Goal: Task Accomplishment & Management: Use online tool/utility

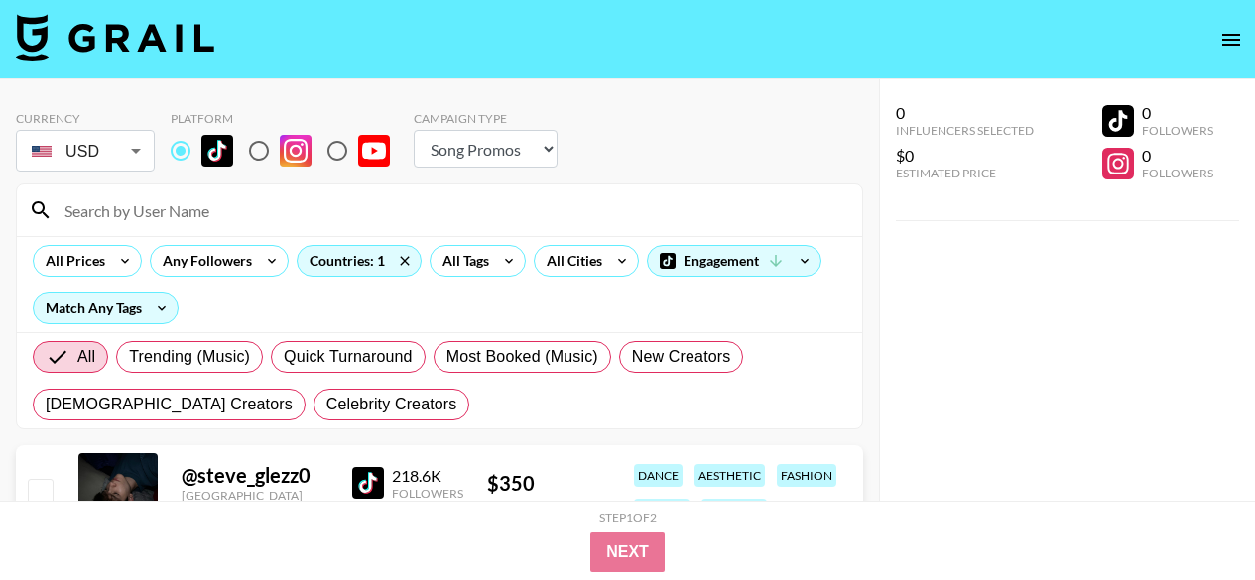
select select "Song"
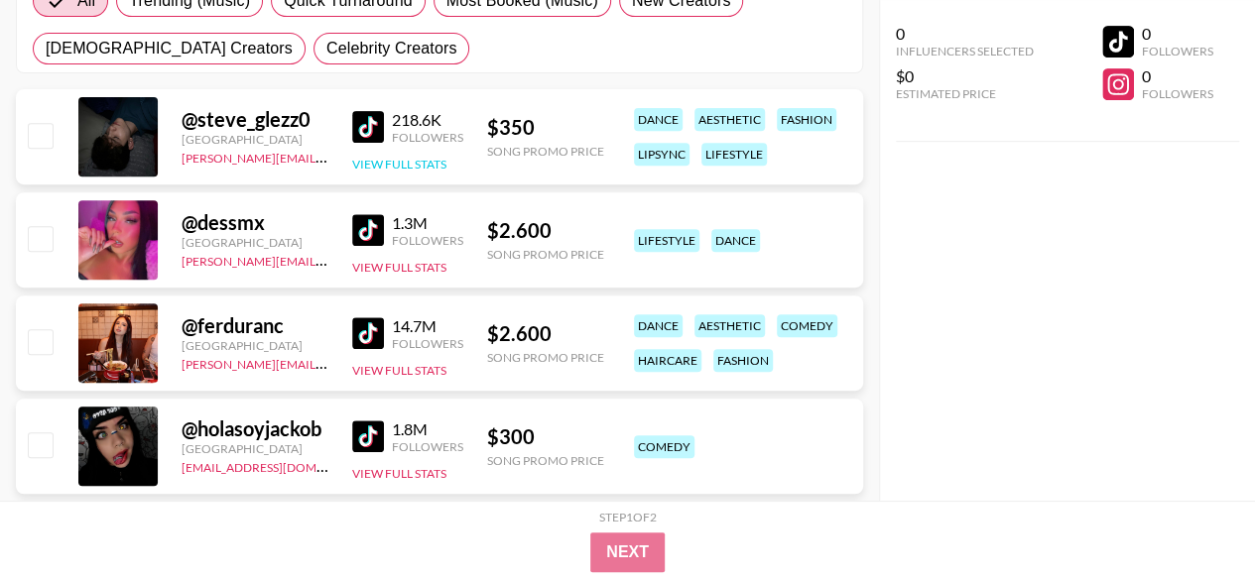
click at [431, 158] on button "View Full Stats" at bounding box center [399, 164] width 94 height 15
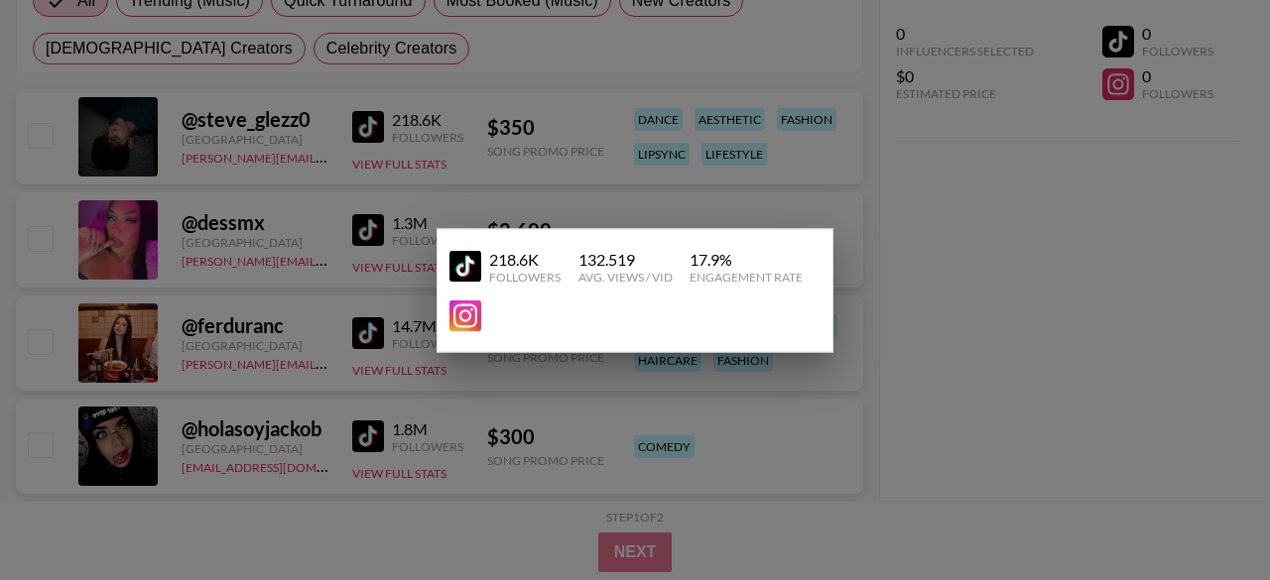
click at [998, 296] on div at bounding box center [635, 290] width 1270 height 580
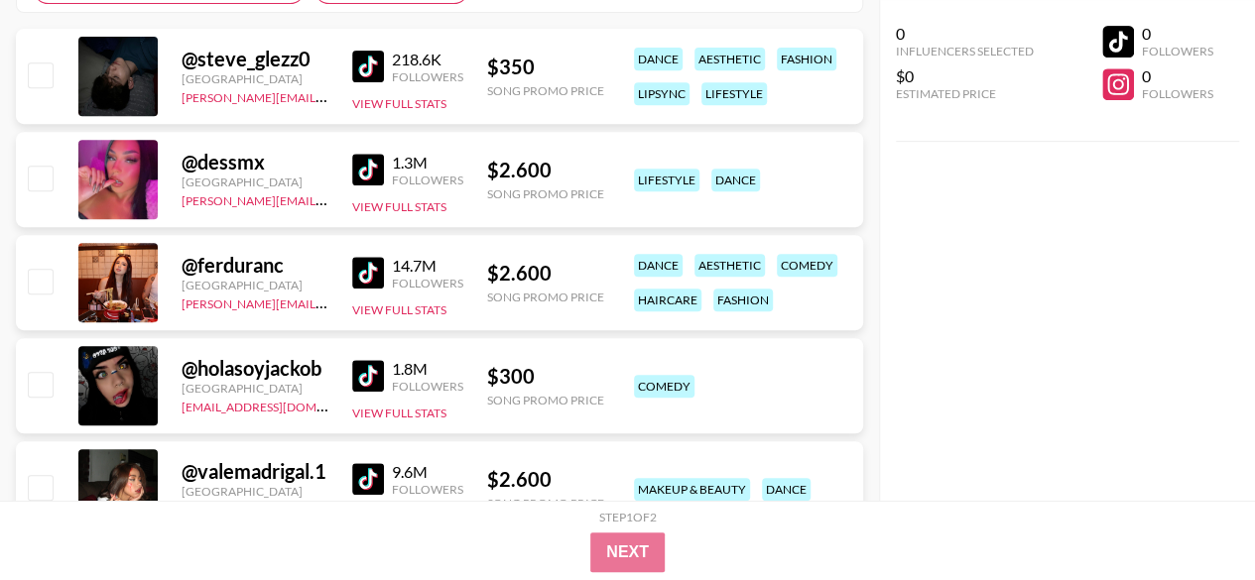
scroll to position [423, 0]
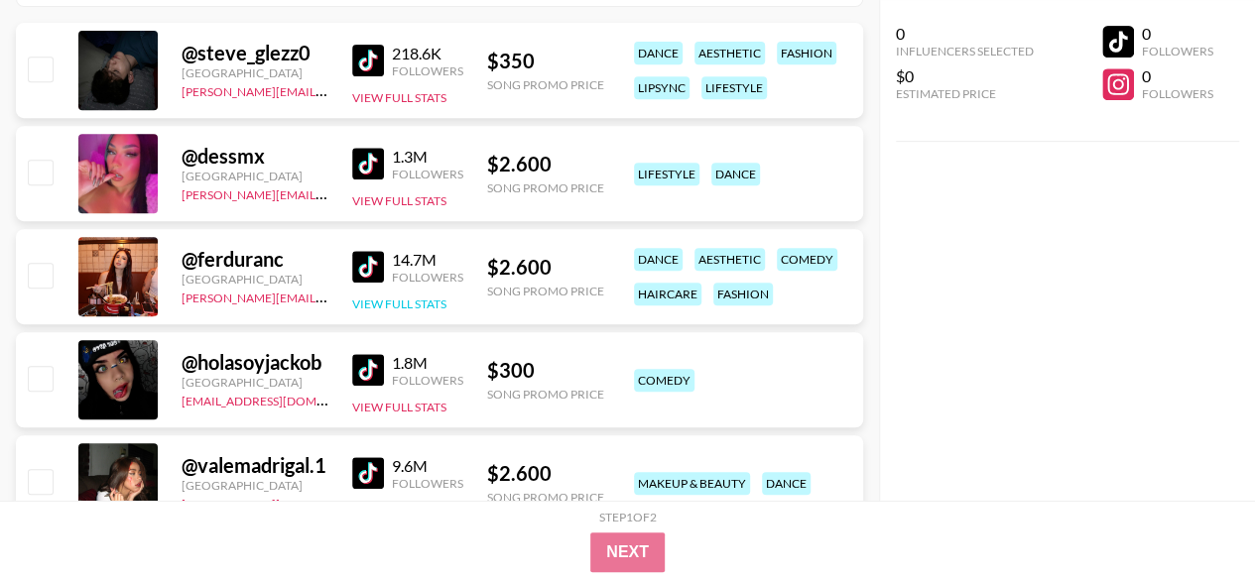
click at [377, 302] on button "View Full Stats" at bounding box center [399, 304] width 94 height 15
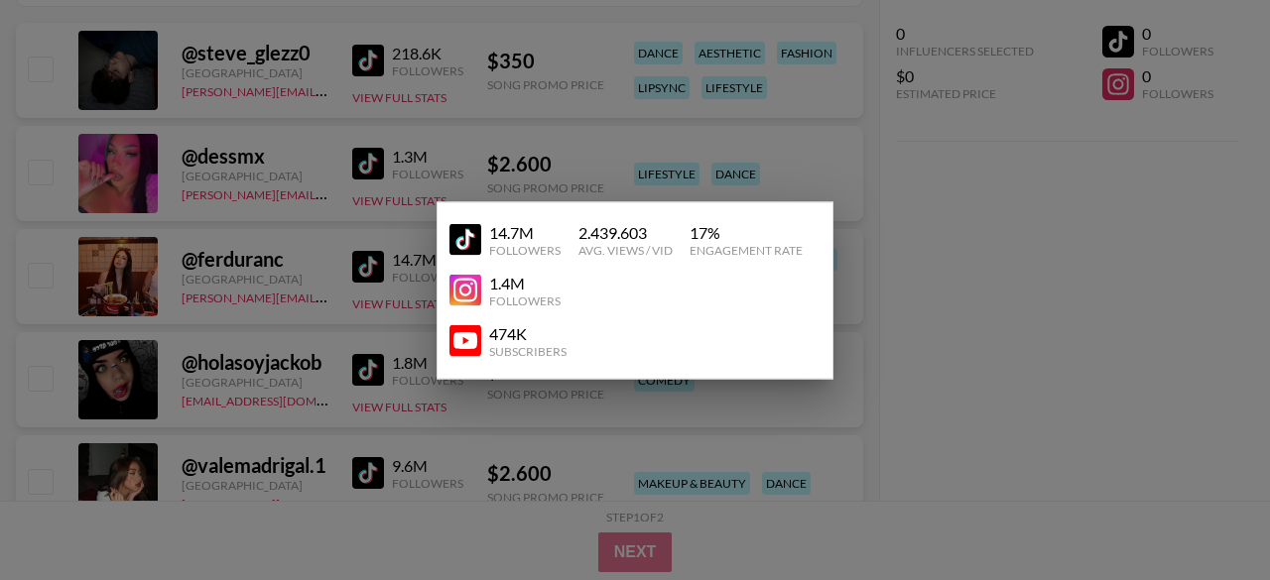
click at [268, 334] on div at bounding box center [635, 290] width 1270 height 580
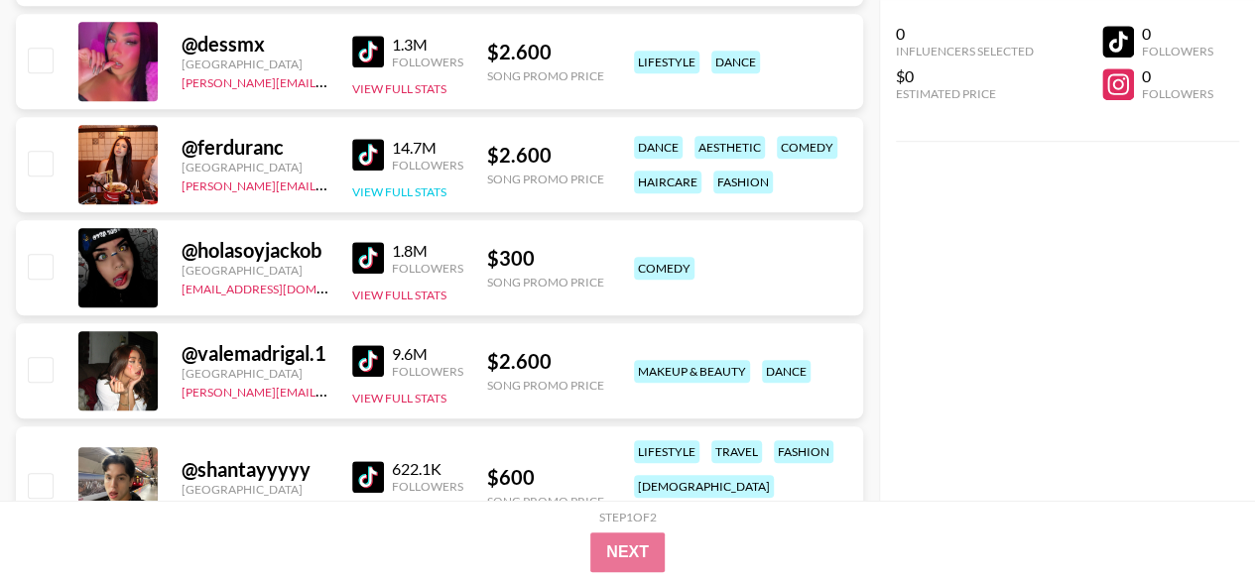
scroll to position [538, 0]
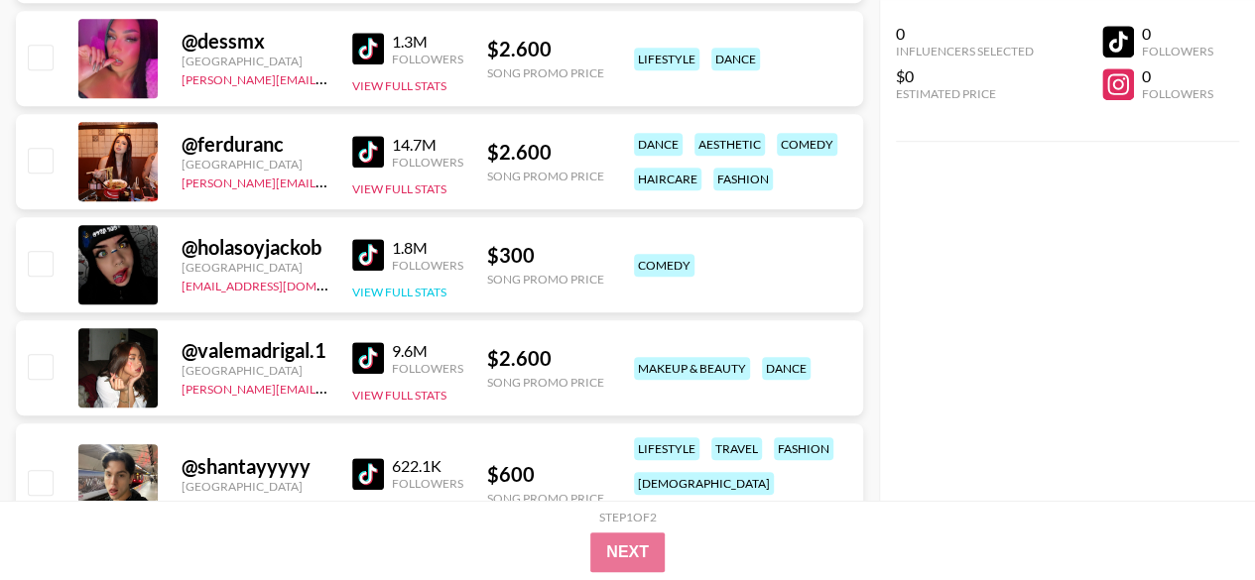
click at [391, 285] on button "View Full Stats" at bounding box center [399, 292] width 94 height 15
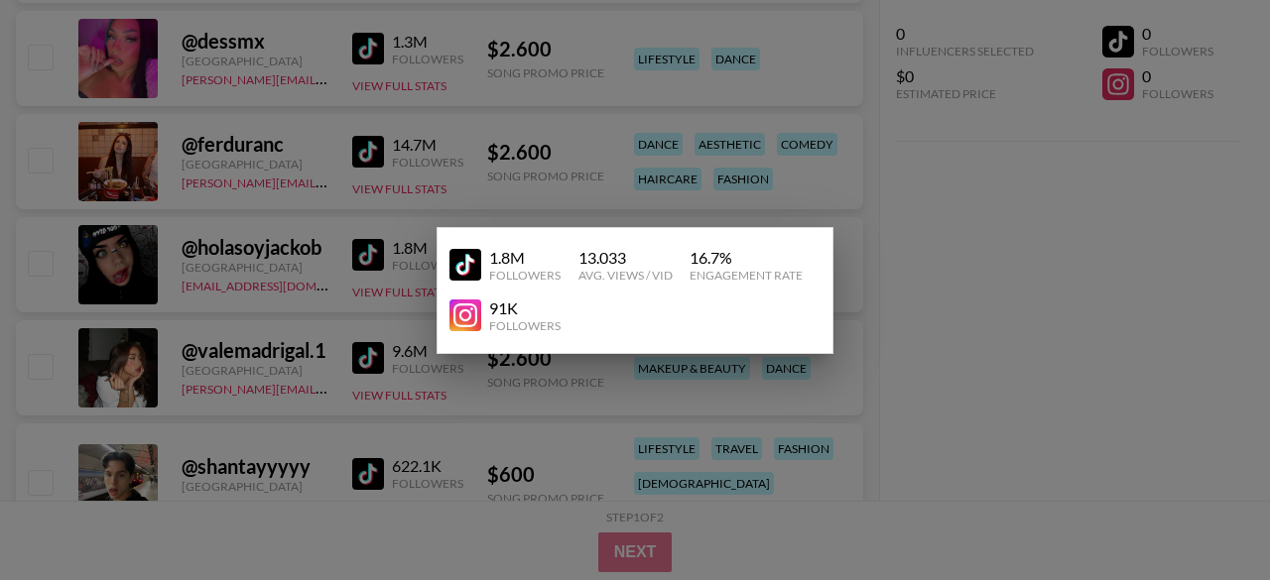
drag, startPoint x: 369, startPoint y: 250, endPoint x: 337, endPoint y: 270, distance: 37.4
click at [337, 270] on div at bounding box center [635, 290] width 1270 height 580
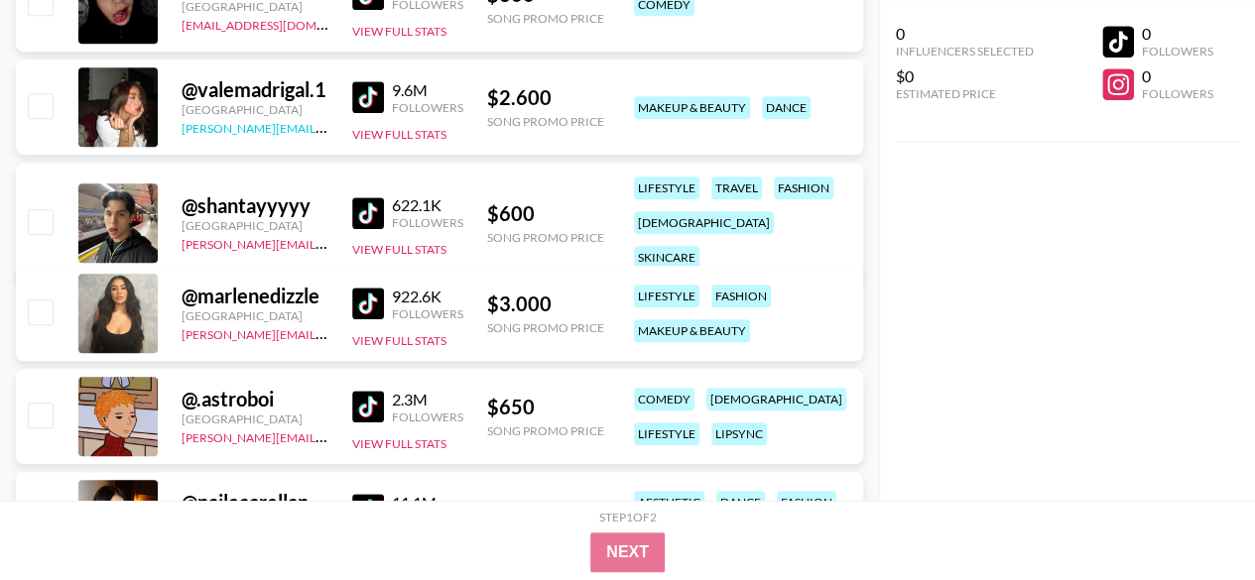
scroll to position [800, 0]
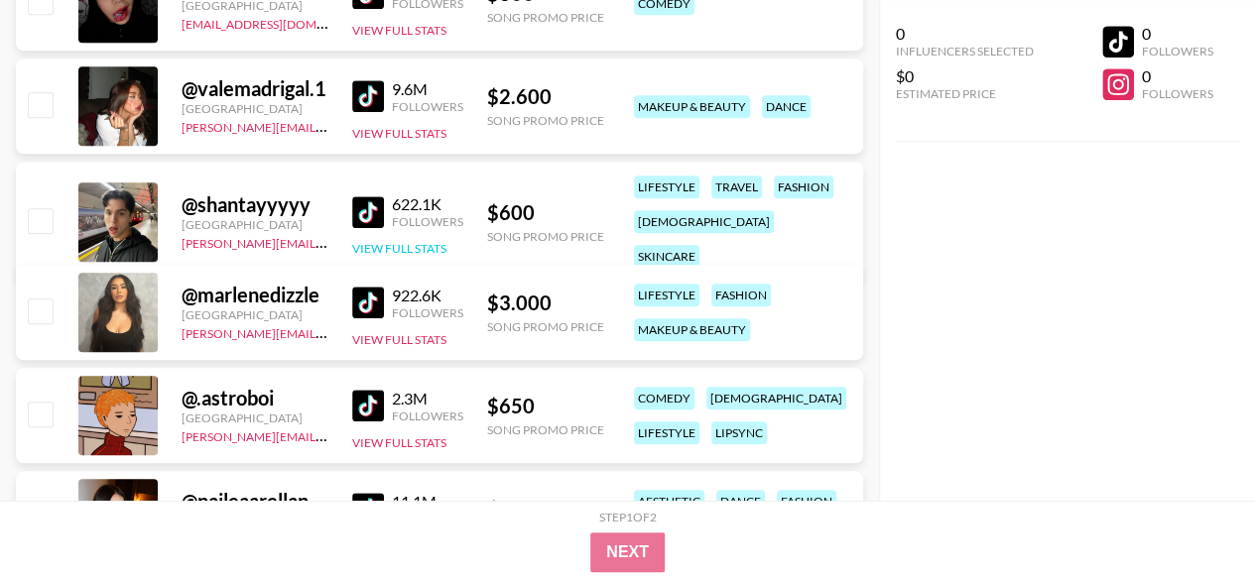
click at [445, 241] on button "View Full Stats" at bounding box center [399, 248] width 94 height 15
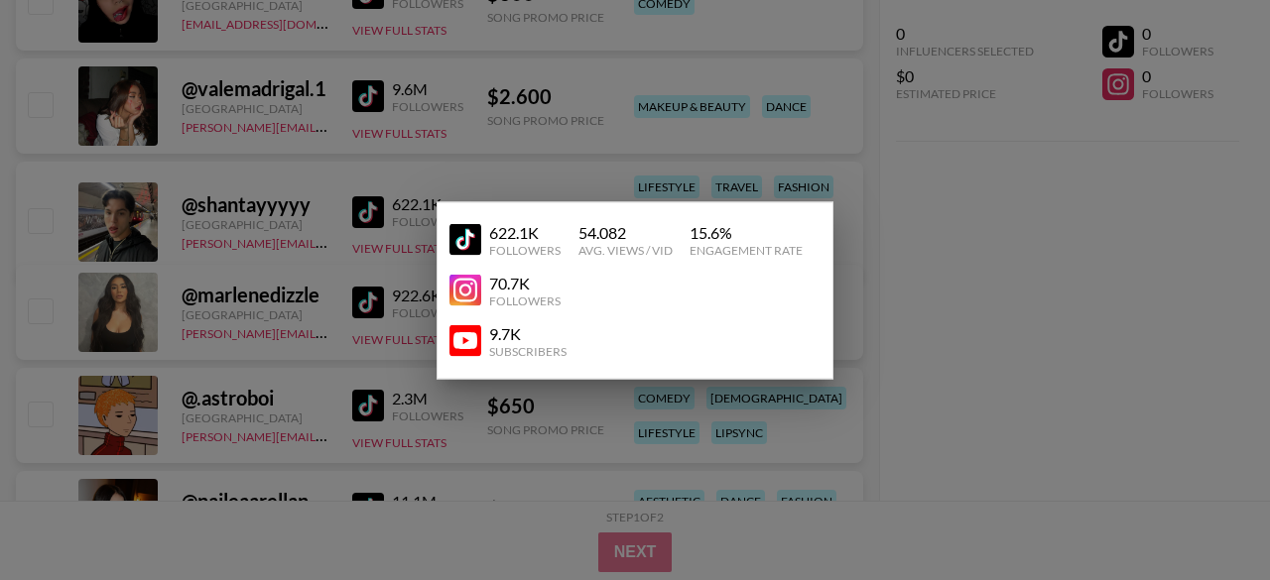
drag, startPoint x: 976, startPoint y: 527, endPoint x: 945, endPoint y: 538, distance: 32.6
click at [976, 527] on div at bounding box center [635, 290] width 1270 height 580
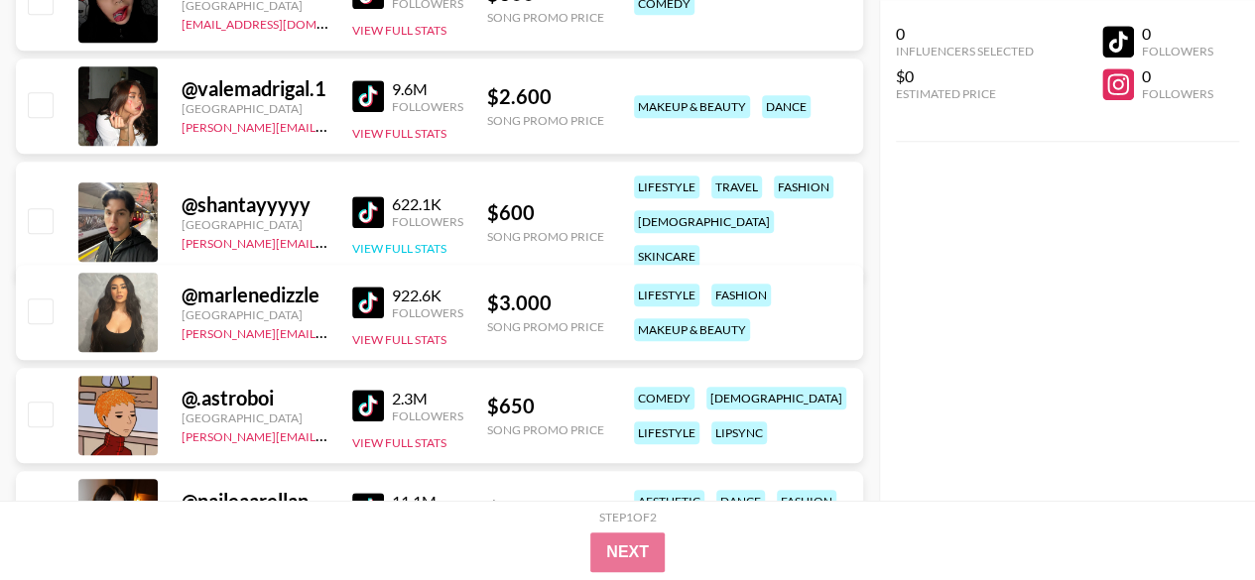
click at [401, 241] on button "View Full Stats" at bounding box center [399, 248] width 94 height 15
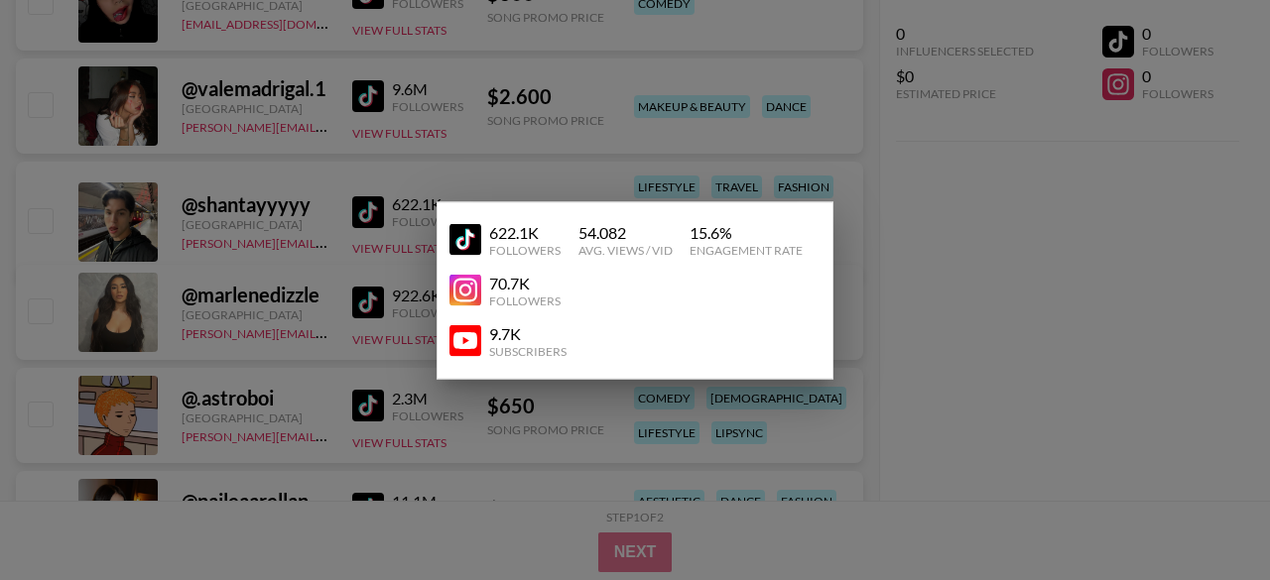
click at [941, 345] on div at bounding box center [635, 290] width 1270 height 580
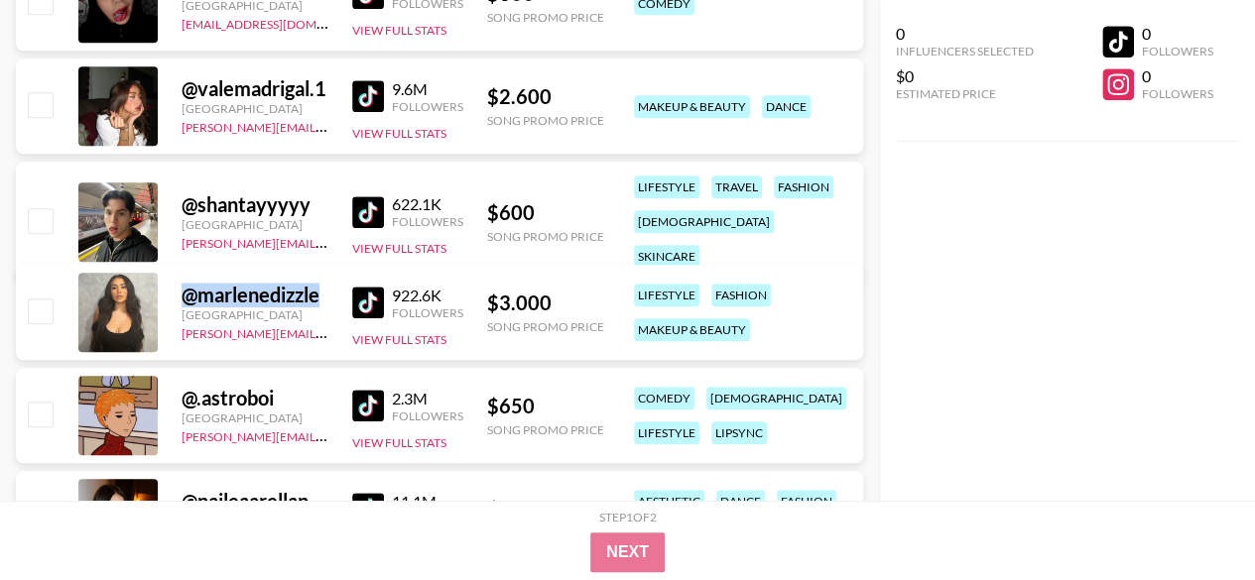
drag, startPoint x: 184, startPoint y: 295, endPoint x: 319, endPoint y: 299, distance: 136.0
click at [319, 299] on div "@ marlenedizzle" at bounding box center [255, 295] width 147 height 25
copy div "@ marlenedizzle"
click at [411, 339] on button "View Full Stats" at bounding box center [399, 339] width 94 height 15
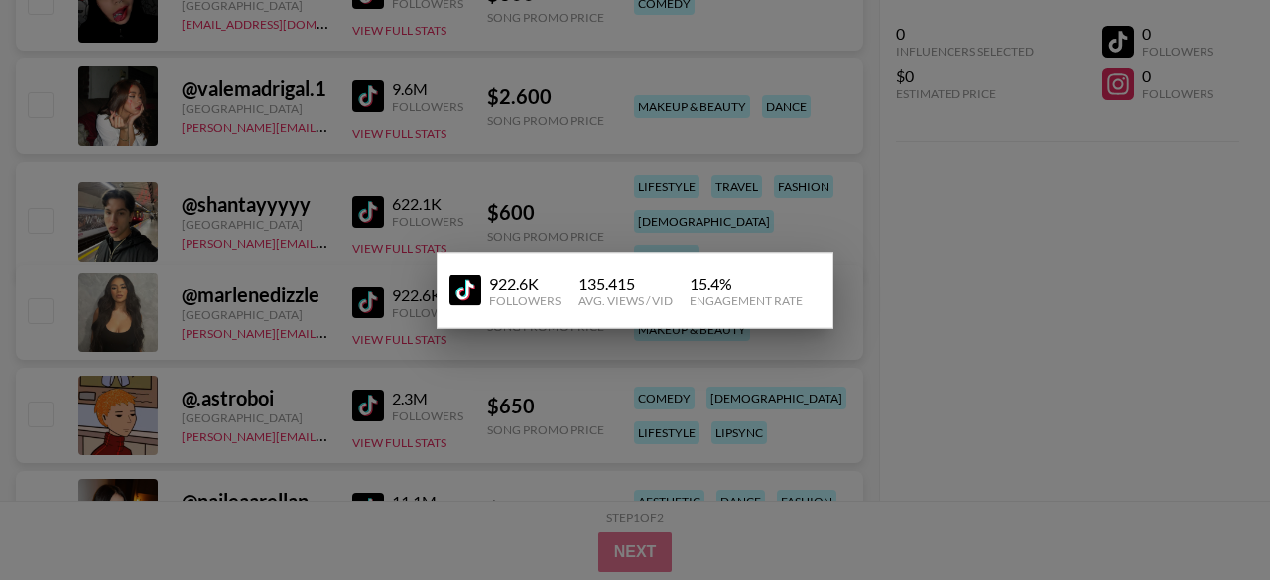
click at [327, 342] on div at bounding box center [635, 290] width 1270 height 580
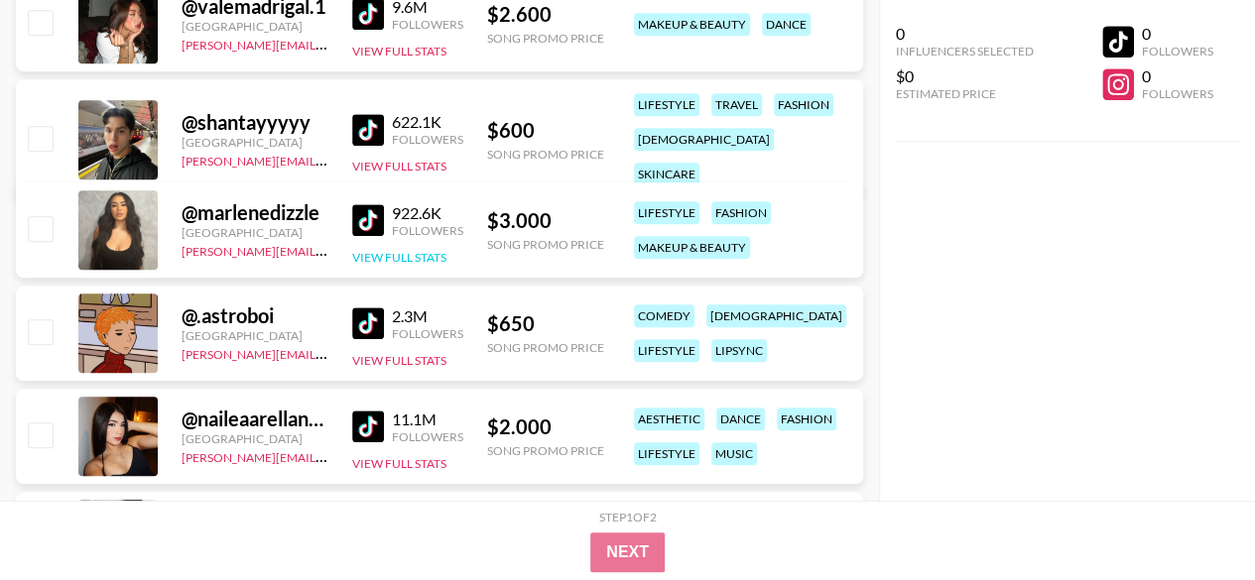
scroll to position [883, 0]
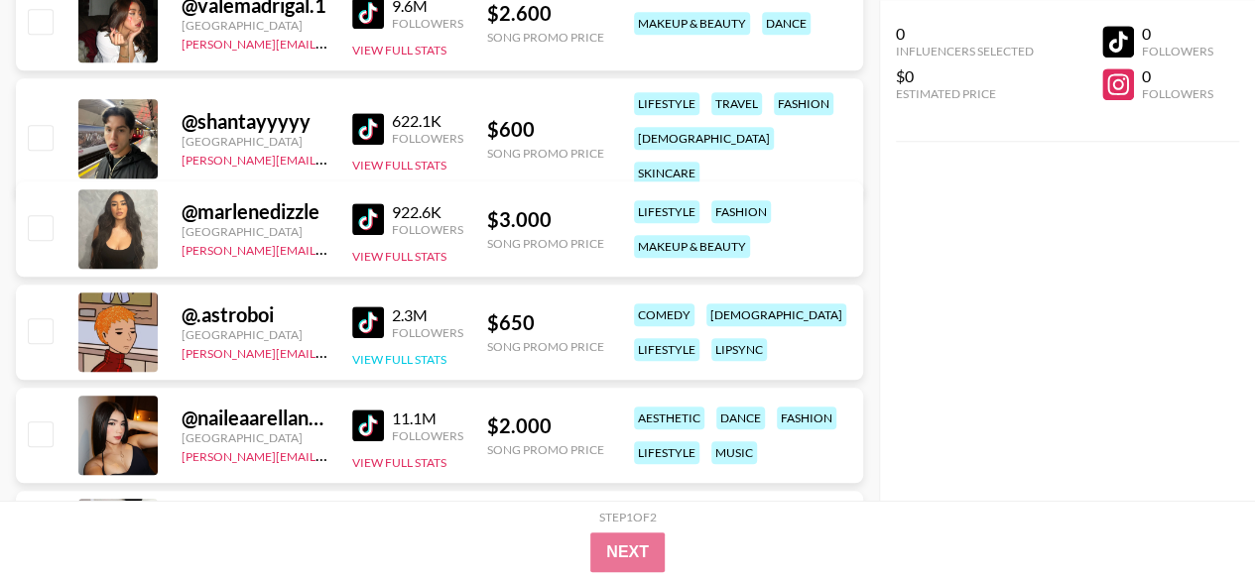
click at [364, 354] on button "View Full Stats" at bounding box center [399, 359] width 94 height 15
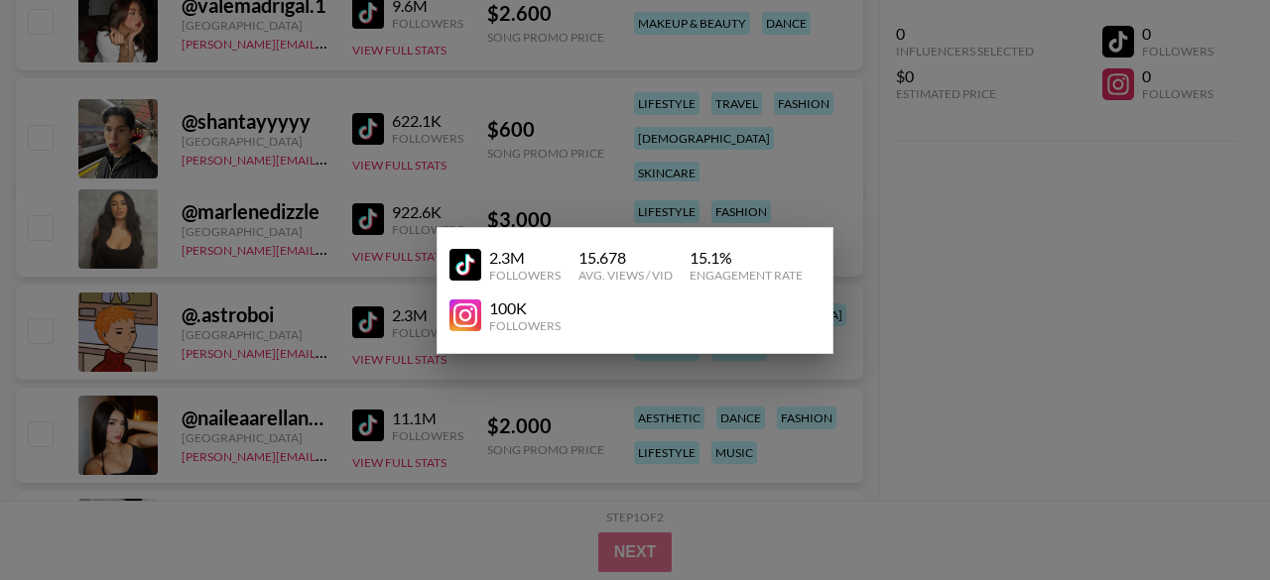
click at [378, 275] on div at bounding box center [635, 290] width 1270 height 580
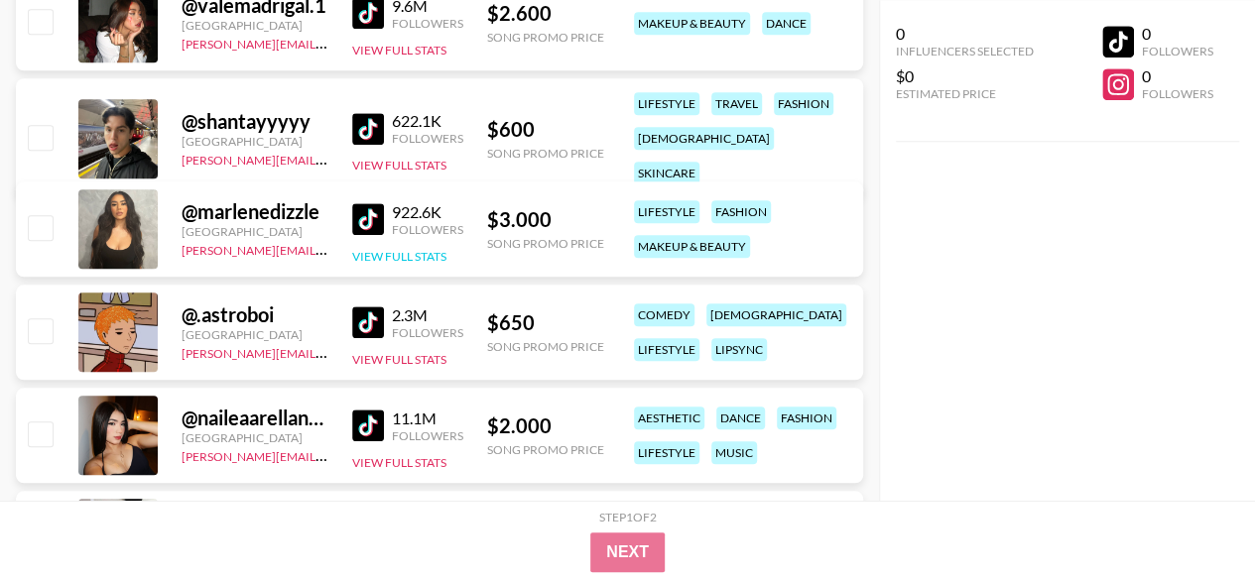
click at [383, 250] on button "View Full Stats" at bounding box center [399, 256] width 94 height 15
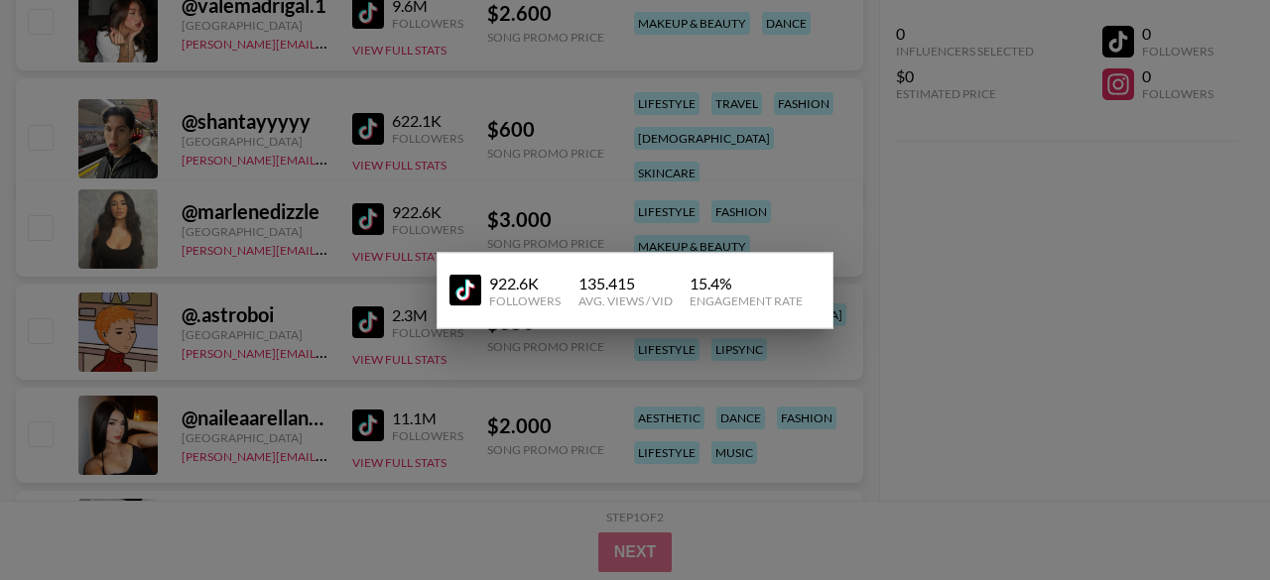
click at [936, 376] on div at bounding box center [635, 290] width 1270 height 580
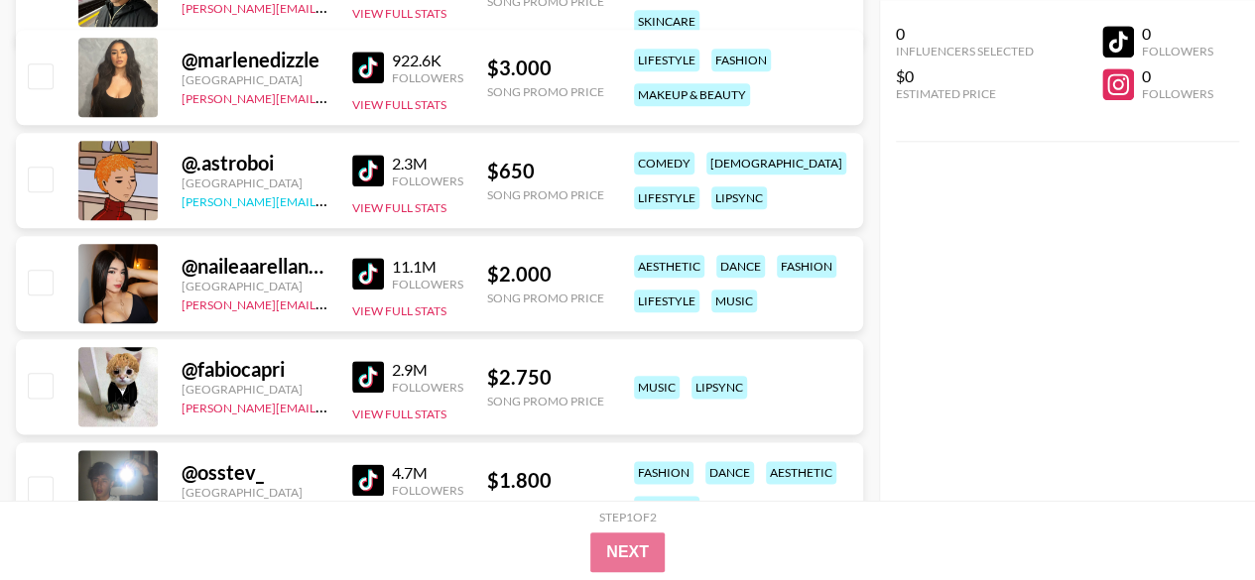
scroll to position [1079, 0]
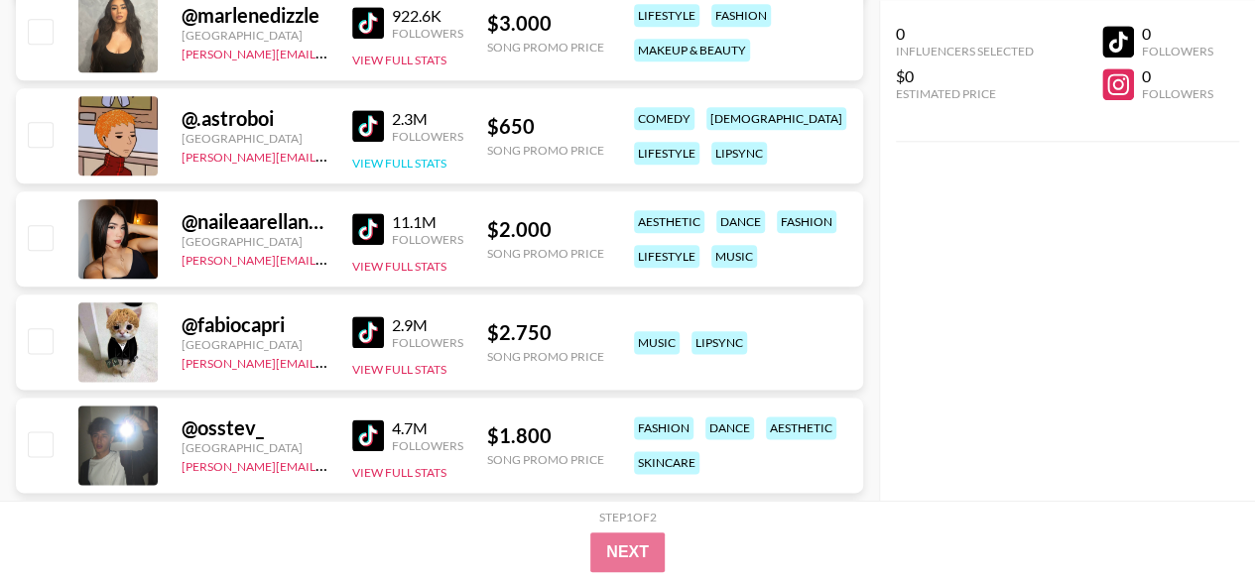
click at [363, 162] on button "View Full Stats" at bounding box center [399, 163] width 94 height 15
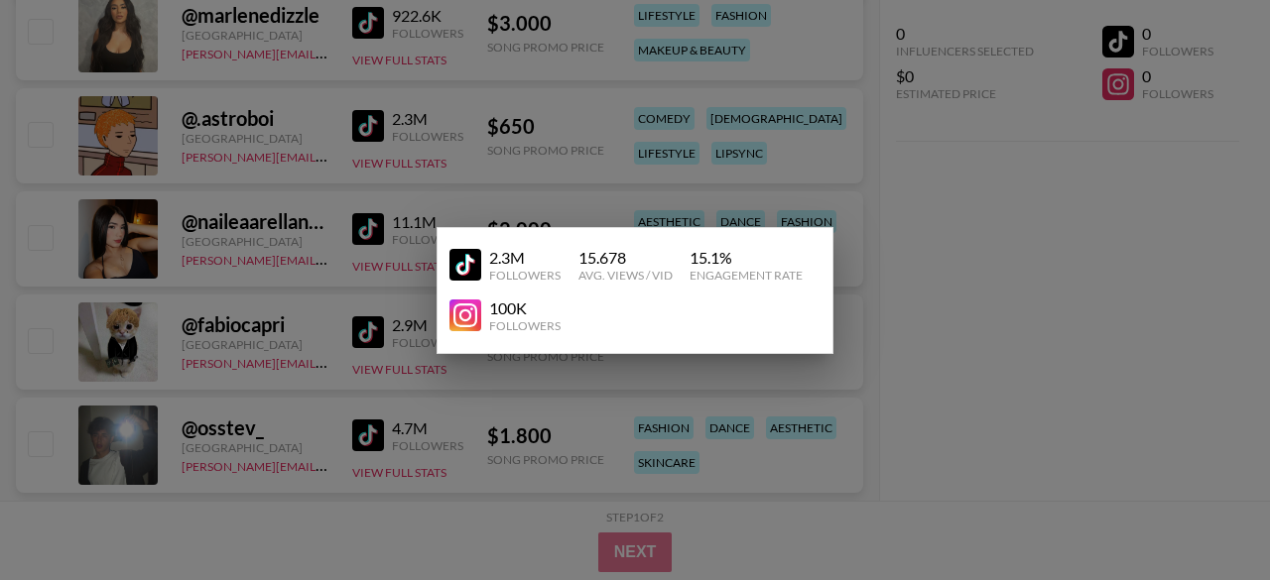
click at [937, 195] on div at bounding box center [635, 290] width 1270 height 580
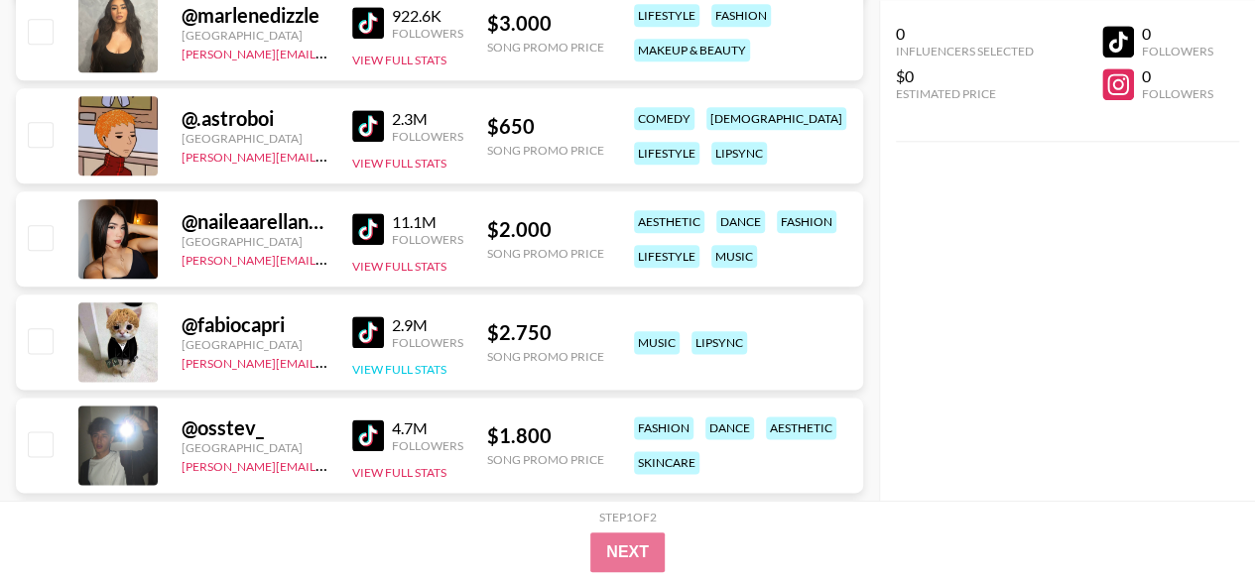
click at [384, 365] on button "View Full Stats" at bounding box center [399, 369] width 94 height 15
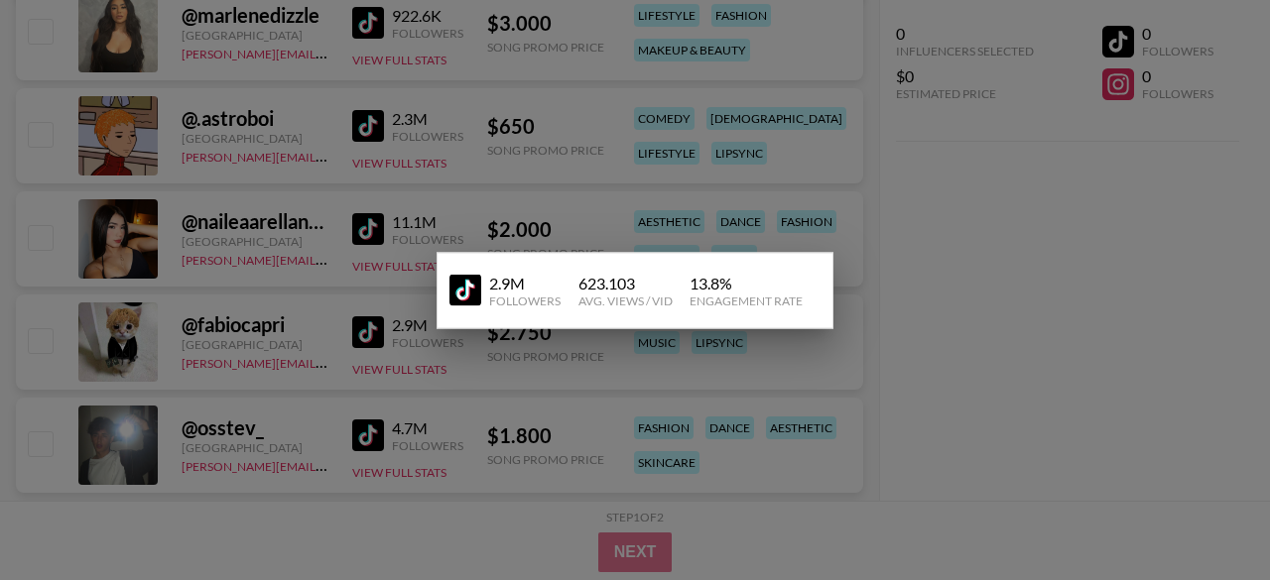
click at [888, 384] on div at bounding box center [635, 290] width 1270 height 580
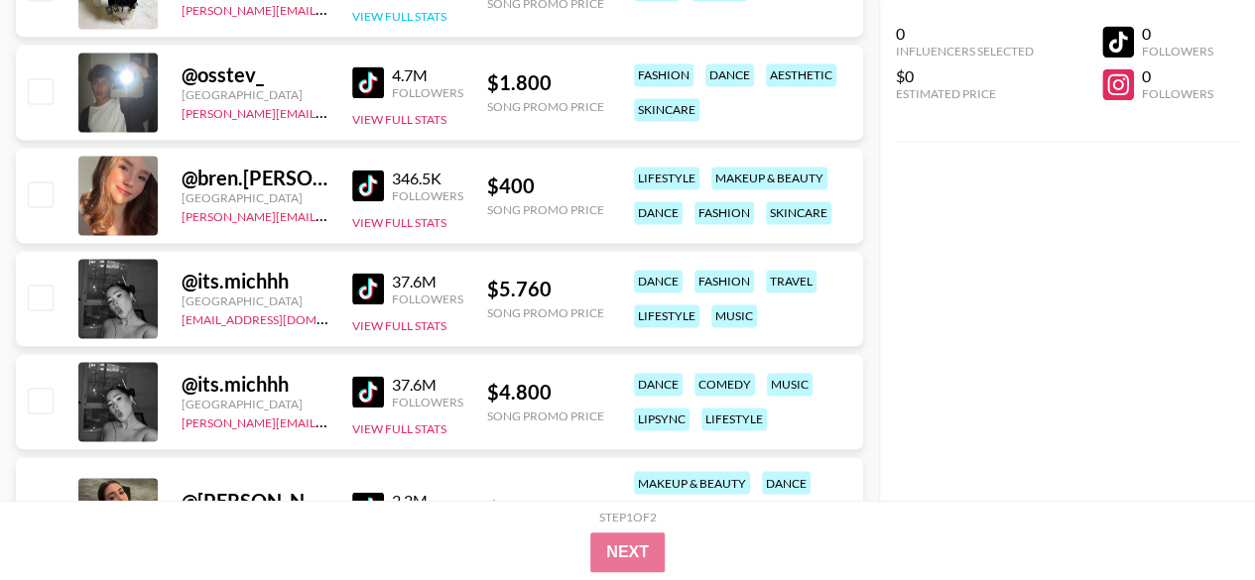
scroll to position [1433, 0]
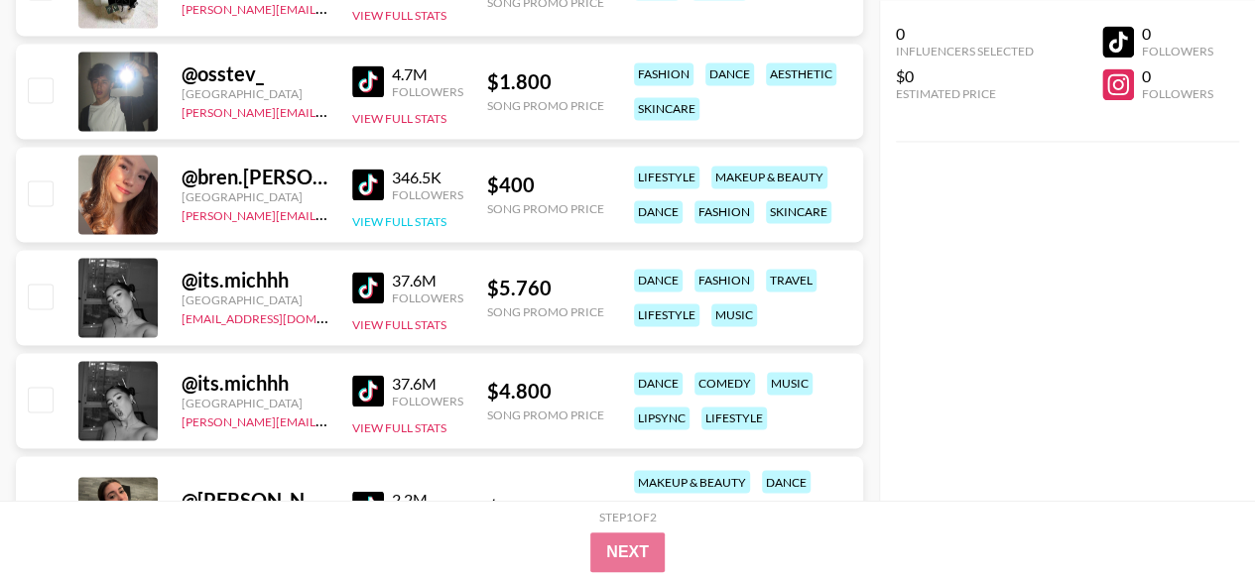
click at [396, 222] on button "View Full Stats" at bounding box center [399, 221] width 94 height 15
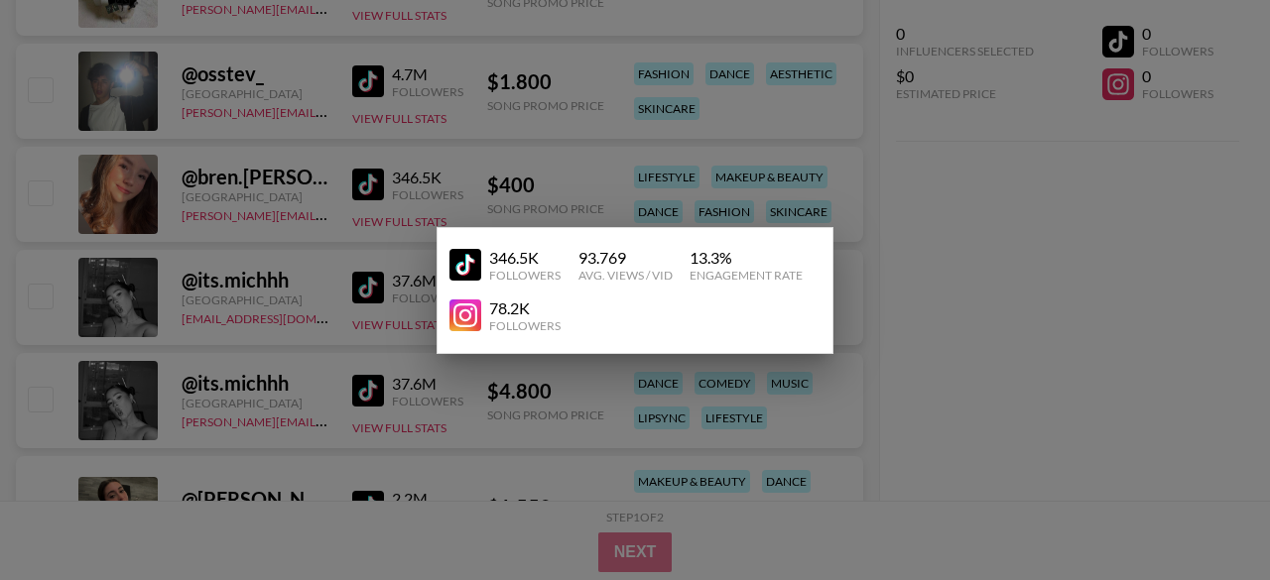
drag, startPoint x: 379, startPoint y: 188, endPoint x: 321, endPoint y: 244, distance: 80.0
click at [321, 244] on div at bounding box center [635, 290] width 1270 height 580
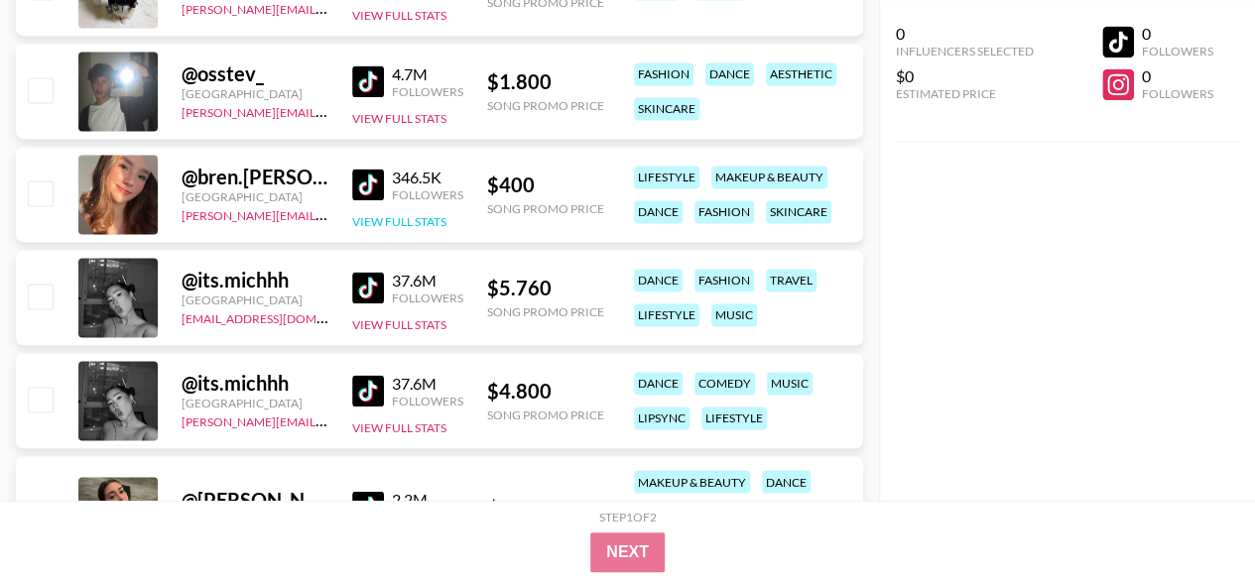
click at [411, 214] on button "View Full Stats" at bounding box center [399, 221] width 94 height 15
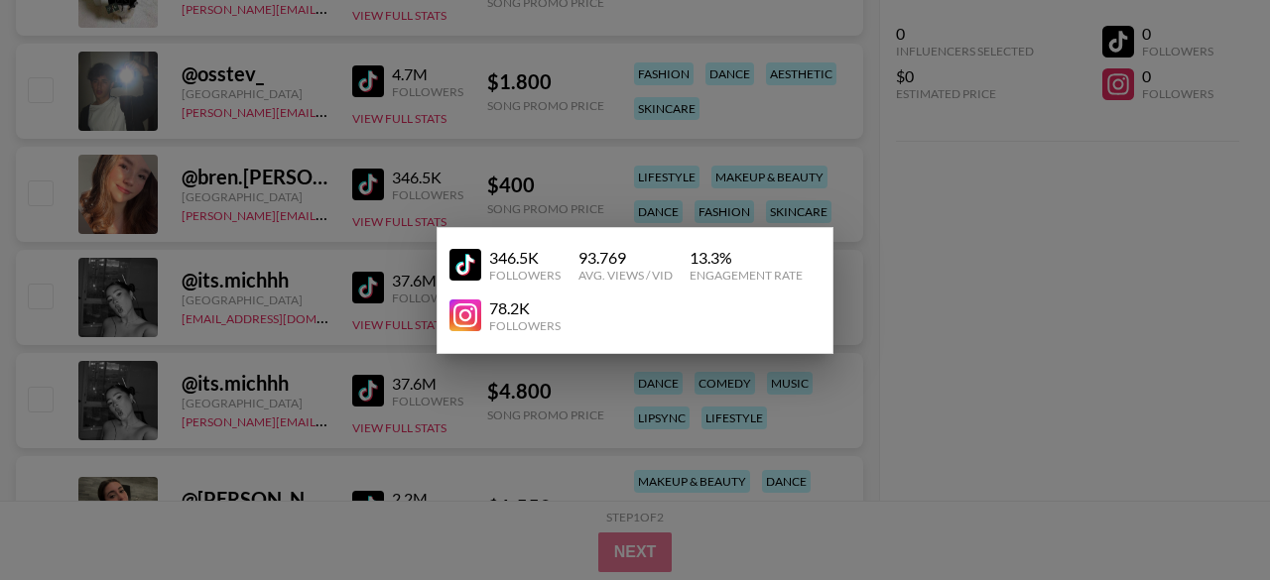
click at [904, 364] on div at bounding box center [635, 290] width 1270 height 580
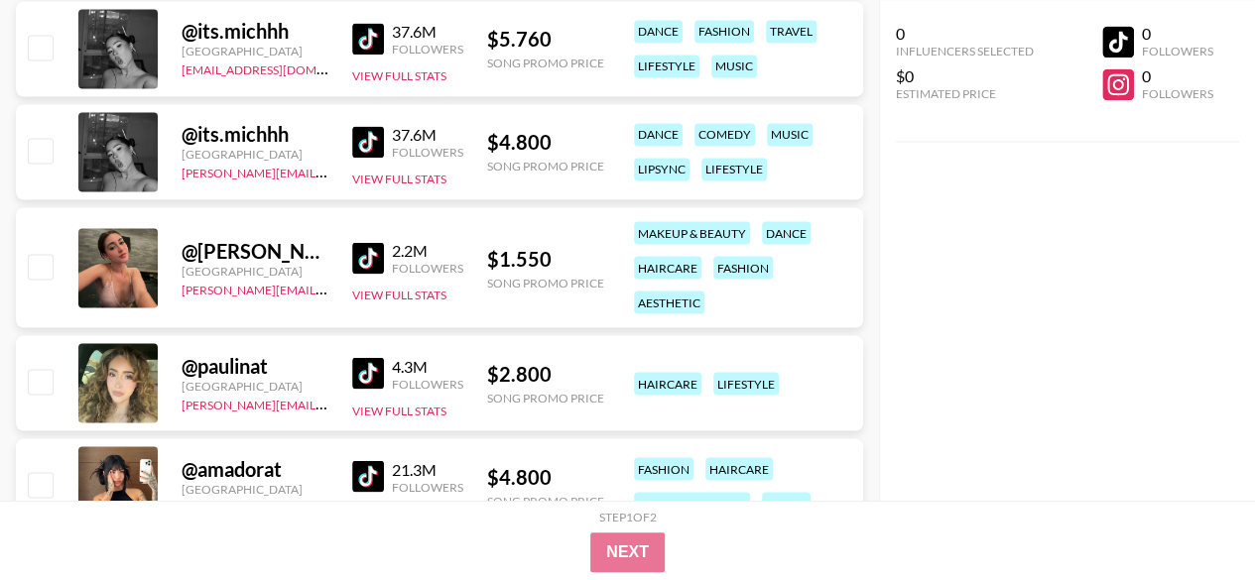
scroll to position [1679, 0]
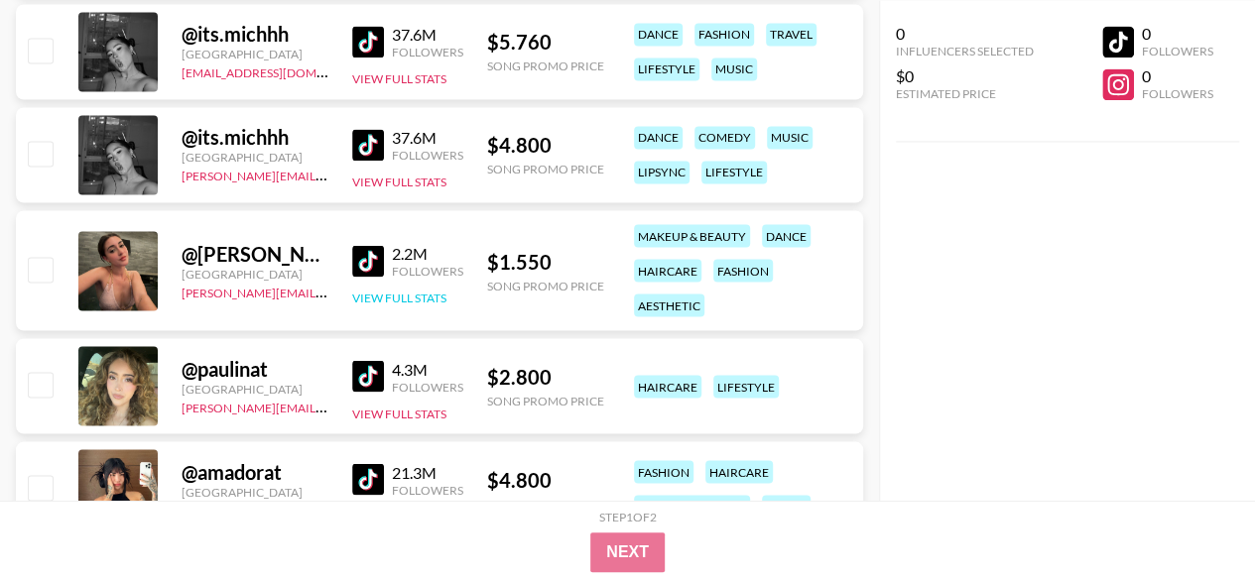
click at [407, 299] on button "View Full Stats" at bounding box center [399, 297] width 94 height 15
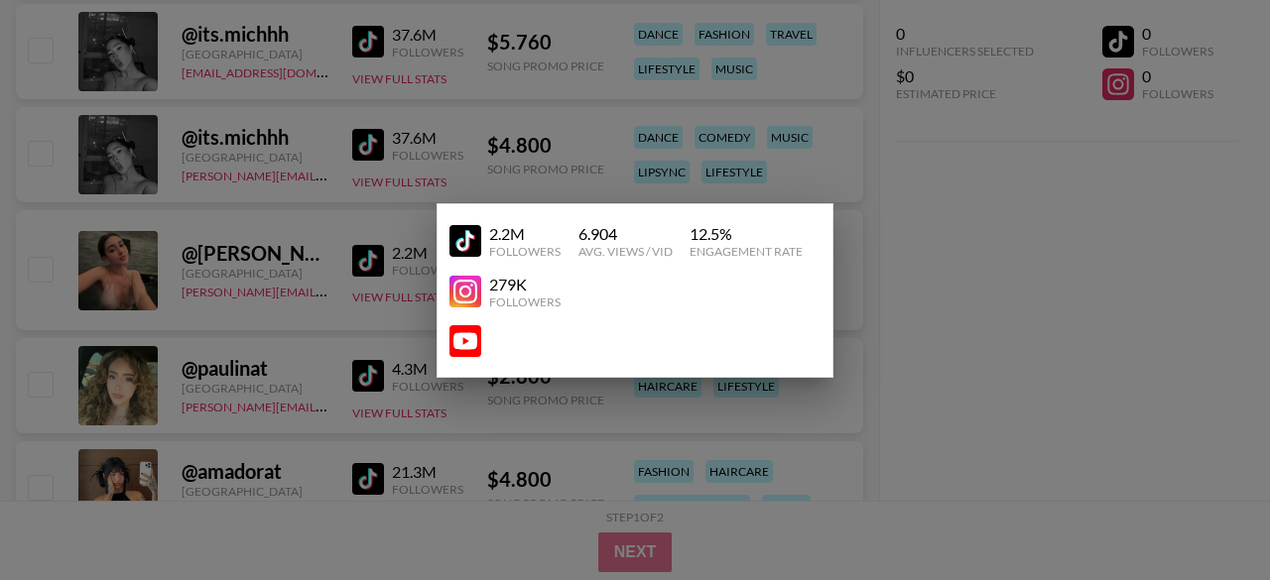
click at [28, 357] on div at bounding box center [635, 290] width 1270 height 580
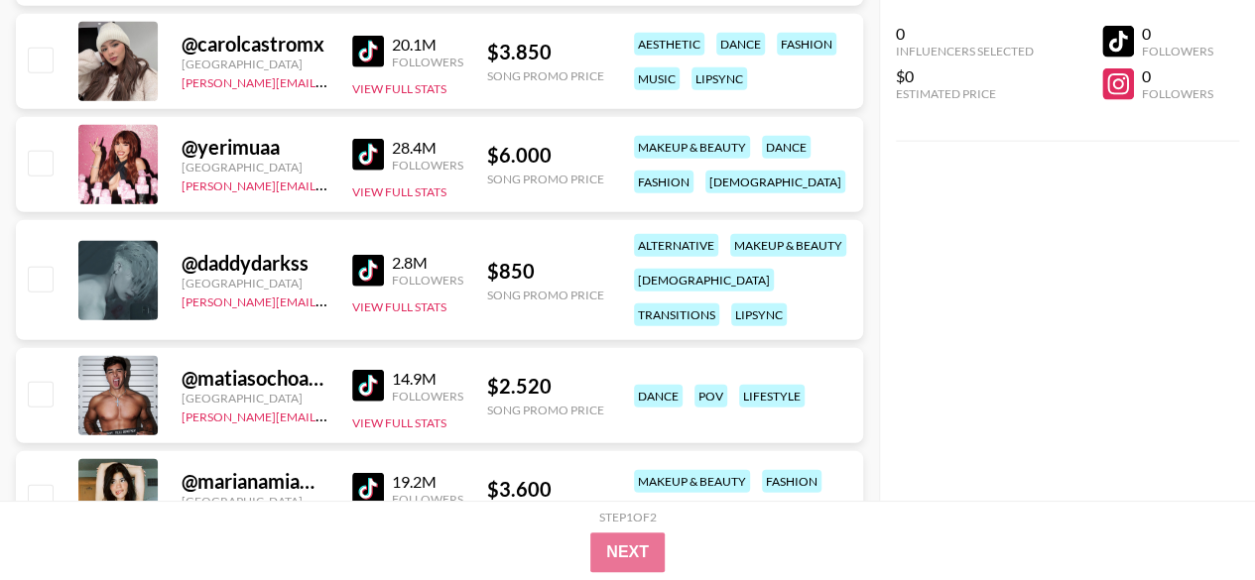
scroll to position [2557, 0]
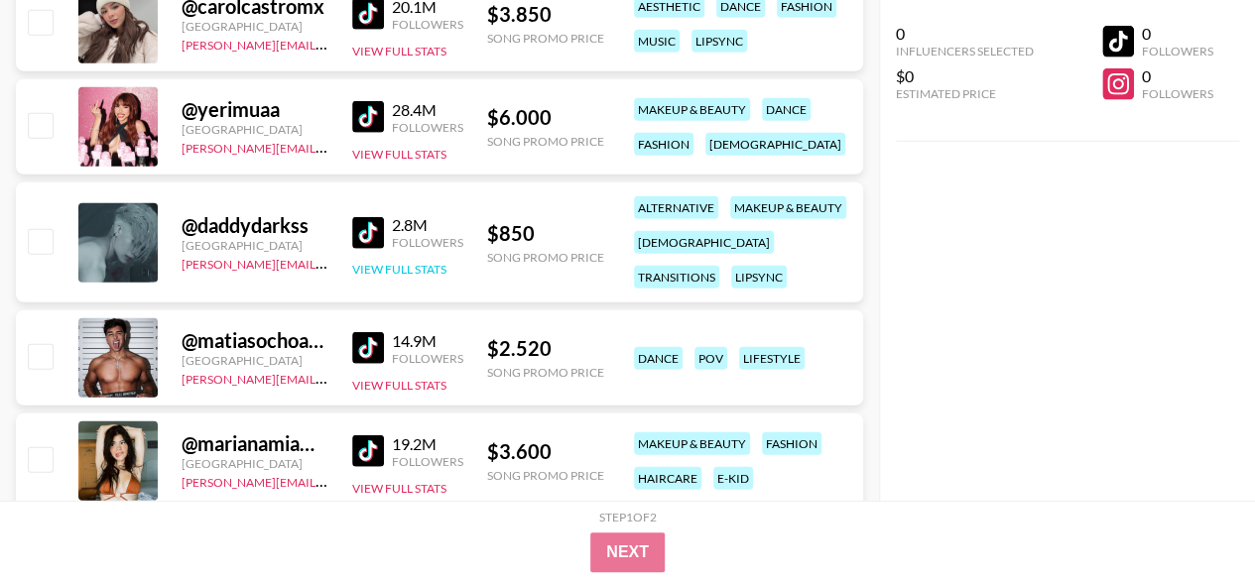
click at [431, 262] on button "View Full Stats" at bounding box center [399, 269] width 94 height 15
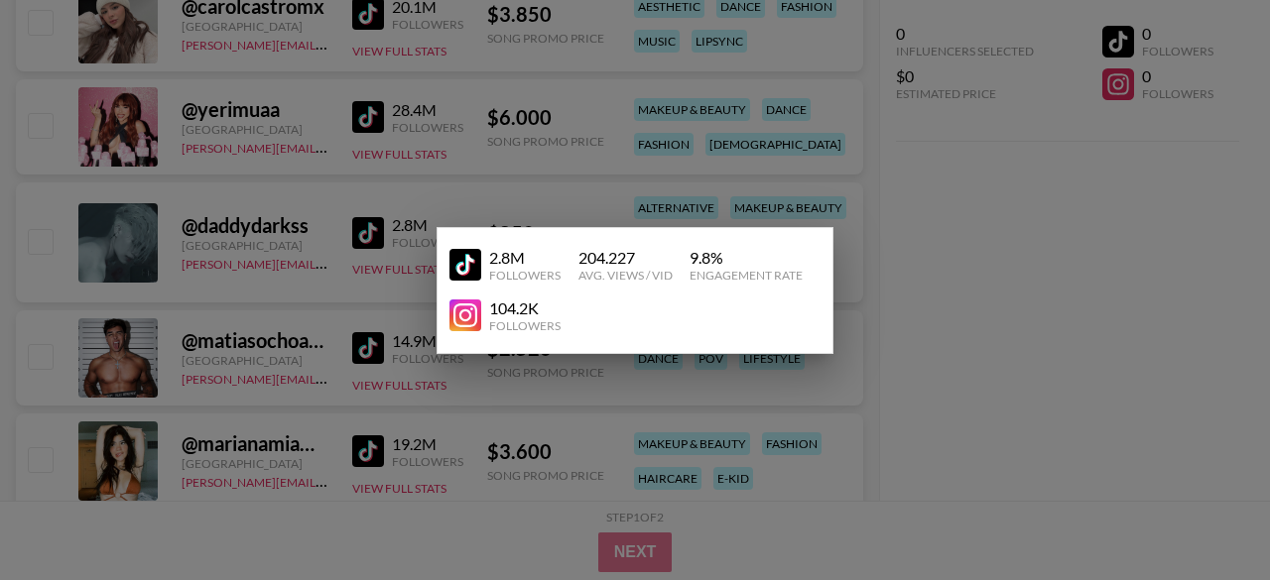
click at [944, 435] on div at bounding box center [635, 290] width 1270 height 580
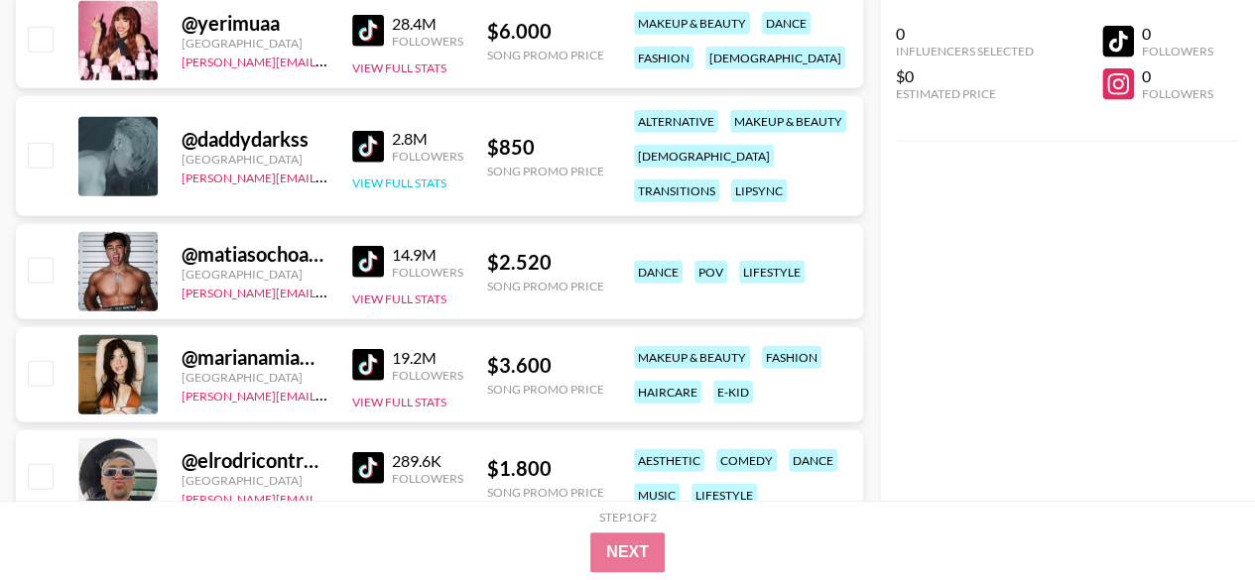
scroll to position [2645, 0]
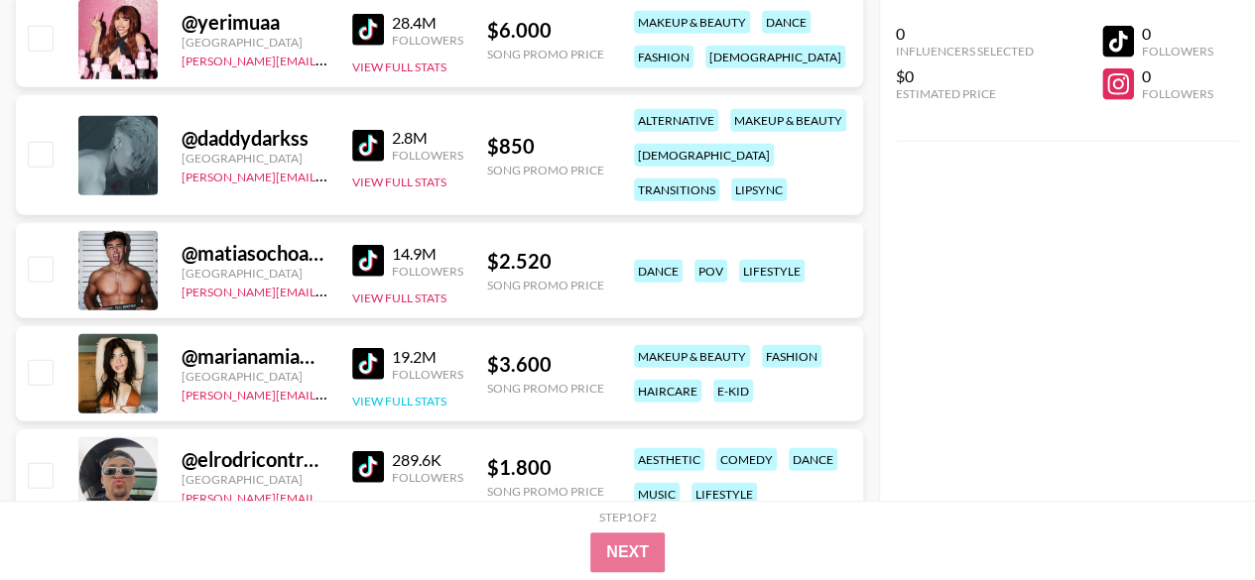
click at [408, 401] on button "View Full Stats" at bounding box center [399, 401] width 94 height 15
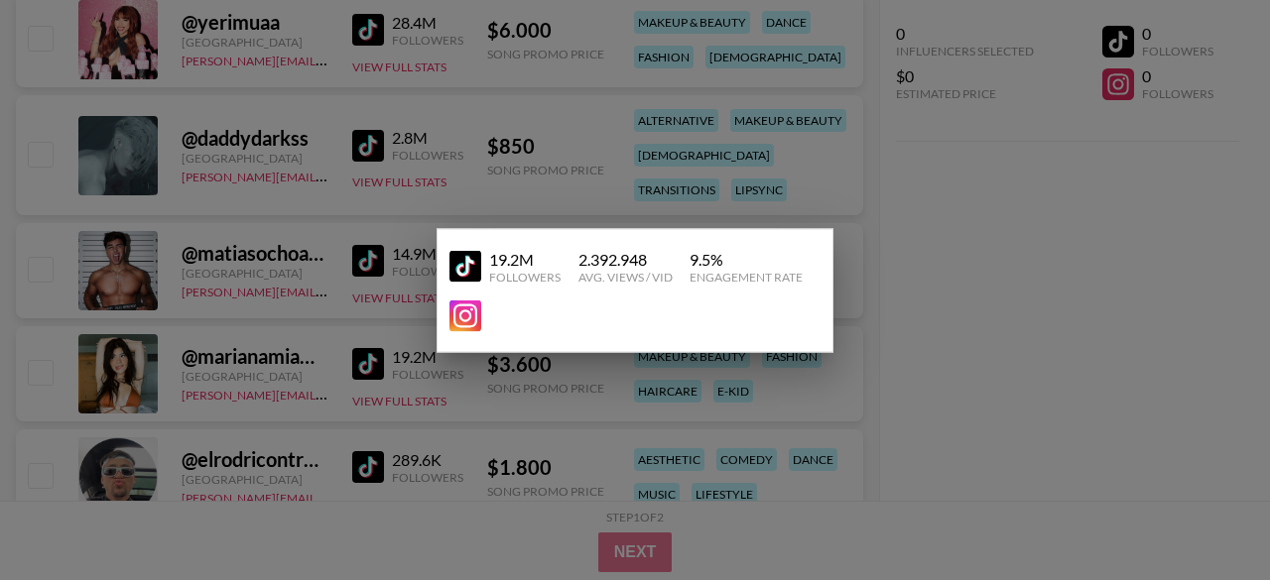
click at [283, 353] on div at bounding box center [635, 290] width 1270 height 580
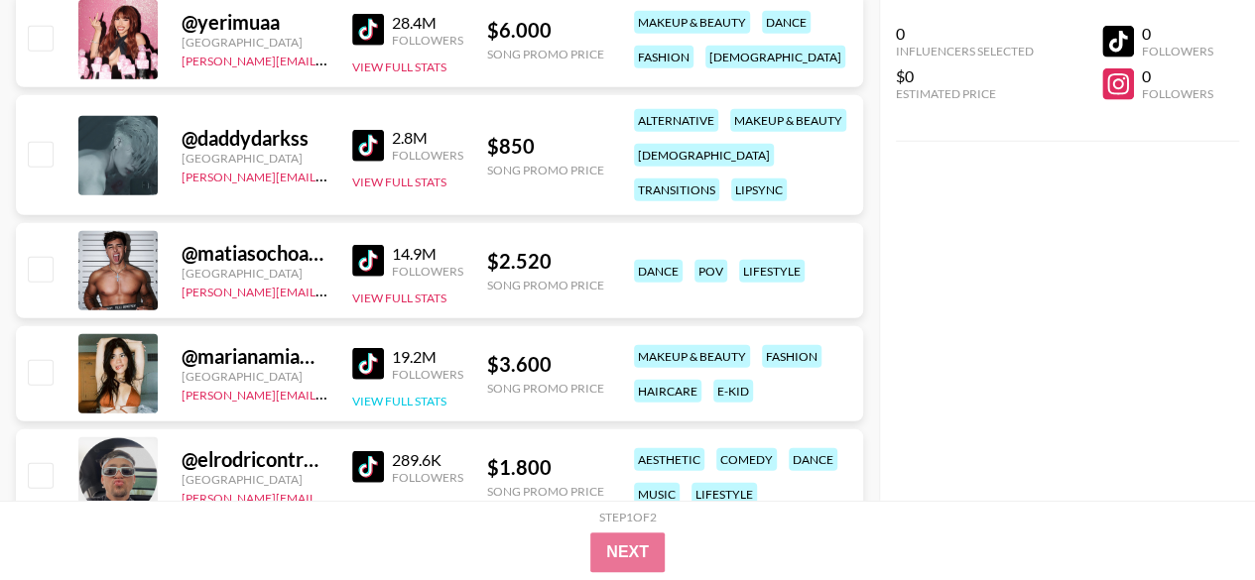
click at [370, 394] on button "View Full Stats" at bounding box center [399, 401] width 94 height 15
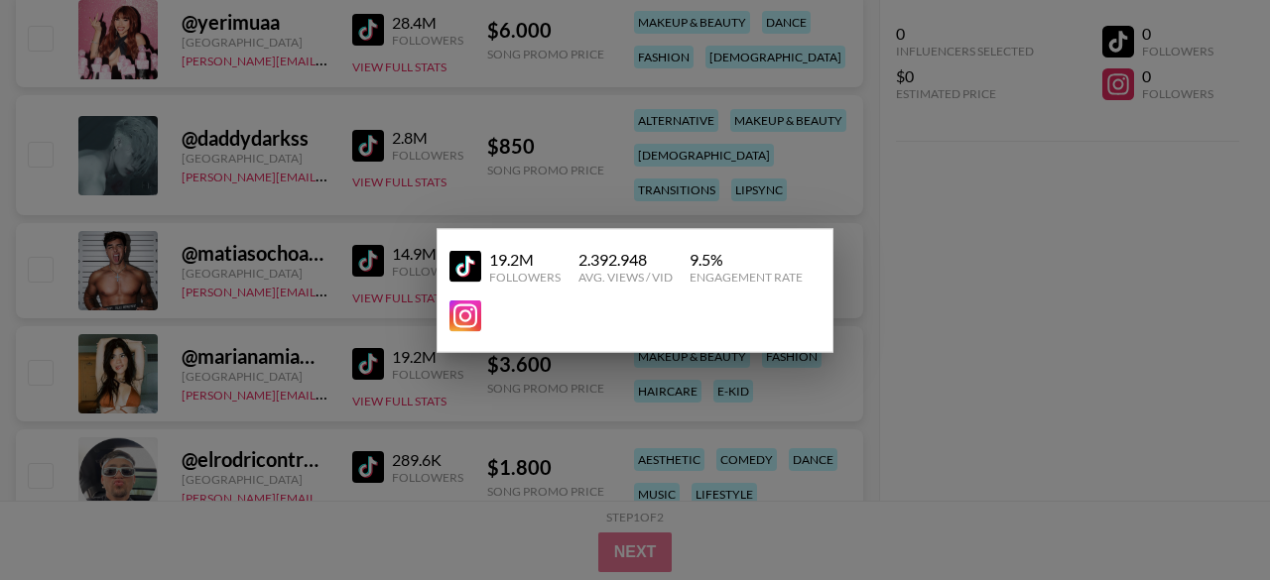
click at [948, 427] on div at bounding box center [635, 290] width 1270 height 580
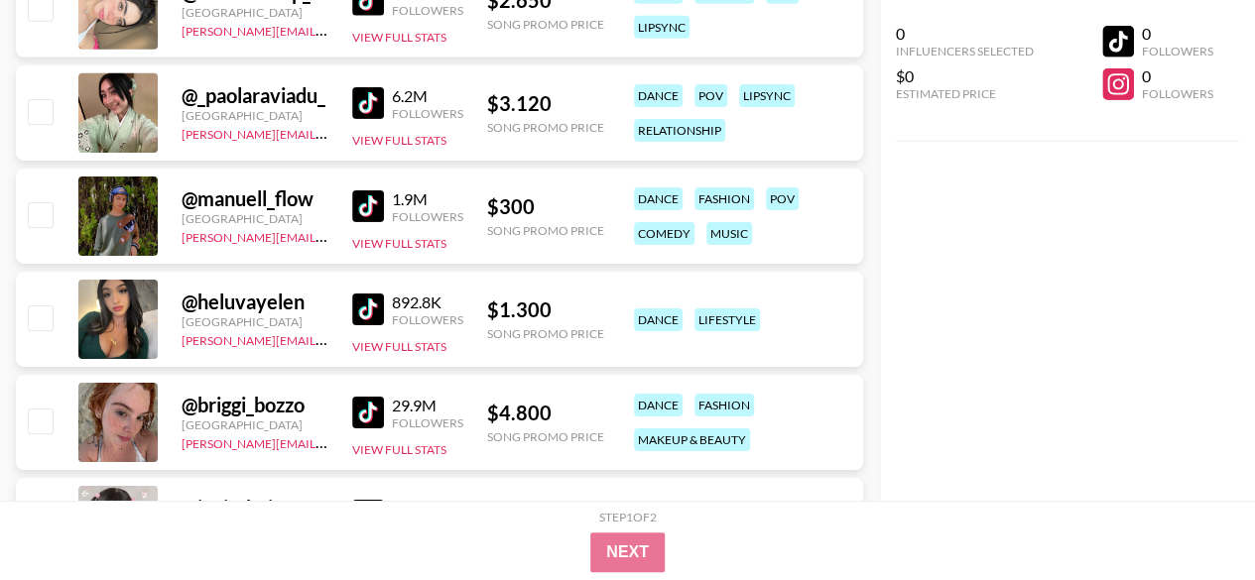
scroll to position [3216, 0]
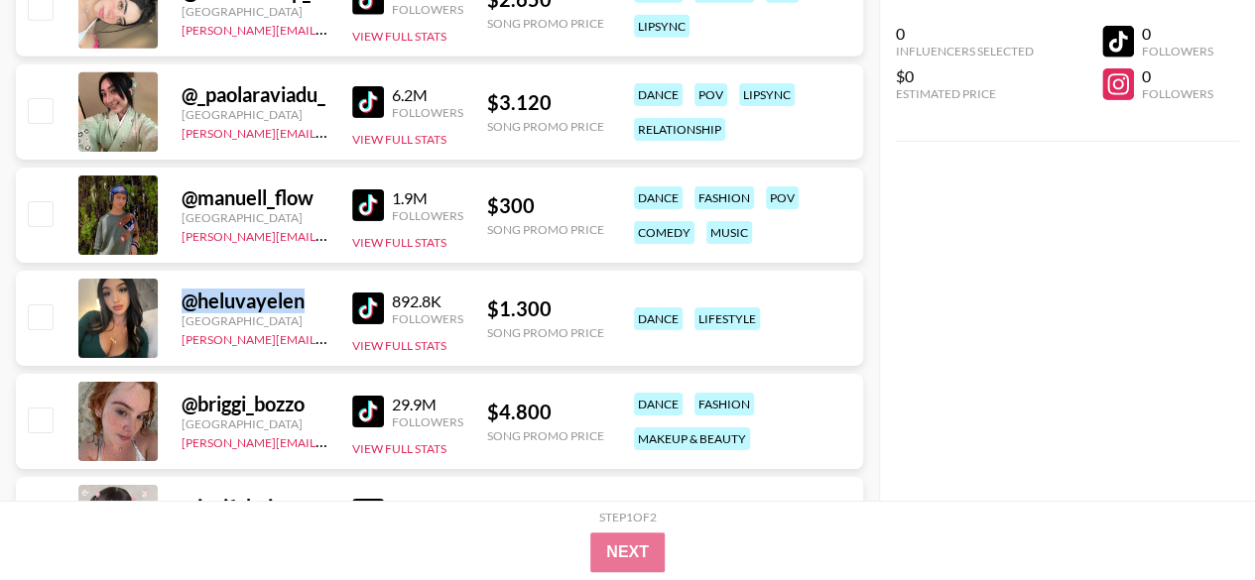
drag, startPoint x: 304, startPoint y: 299, endPoint x: 186, endPoint y: 295, distance: 117.1
click at [186, 295] on div "@ heluvayelen" at bounding box center [255, 301] width 147 height 25
copy div "@ heluvayelen"
click at [386, 347] on button "View Full Stats" at bounding box center [399, 345] width 94 height 15
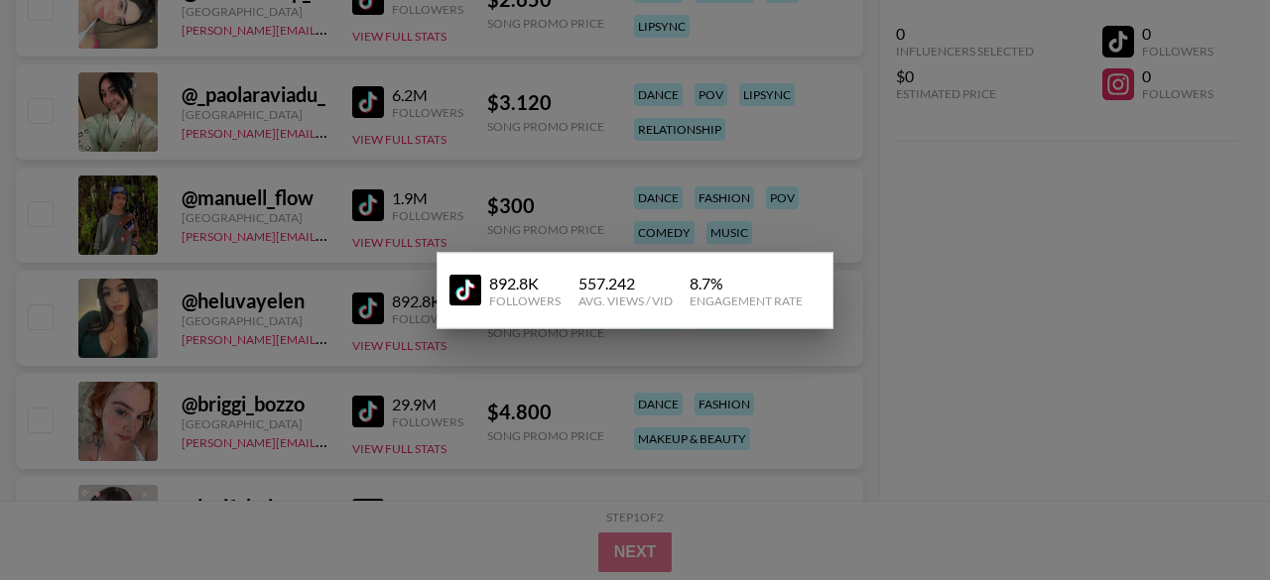
drag, startPoint x: 375, startPoint y: 307, endPoint x: 358, endPoint y: 307, distance: 16.9
click at [358, 307] on div at bounding box center [635, 290] width 1270 height 580
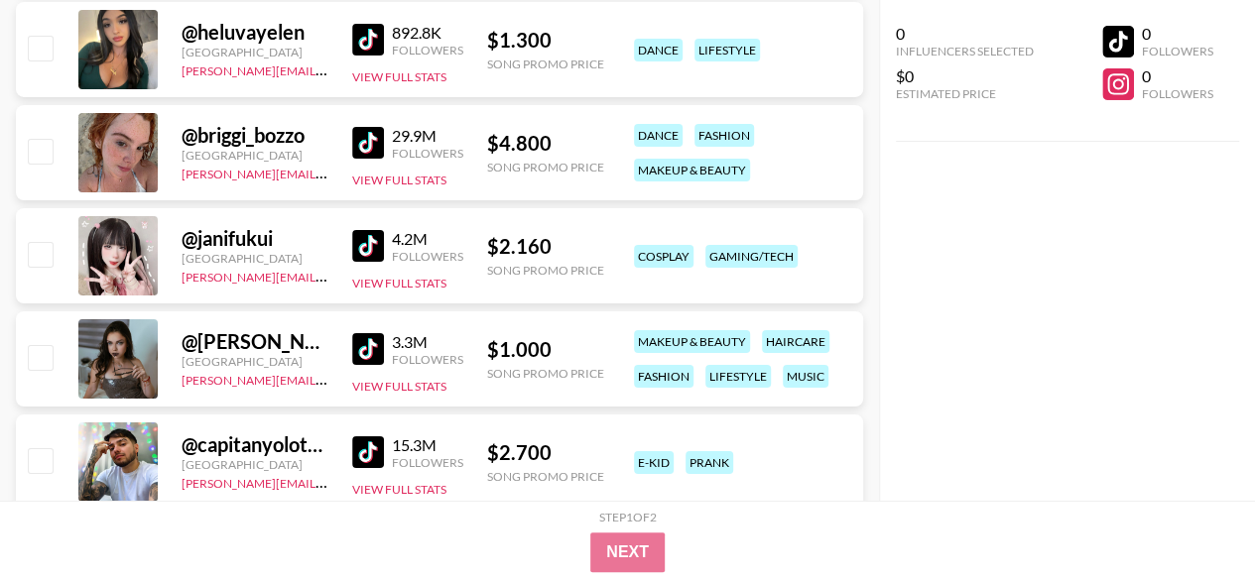
scroll to position [3489, 0]
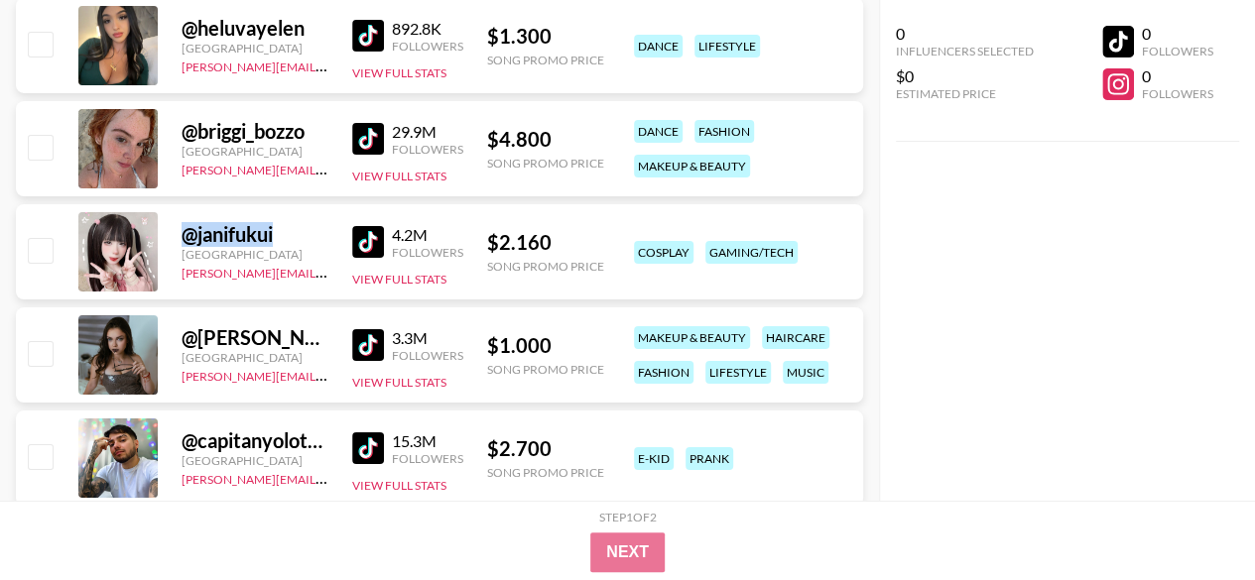
drag, startPoint x: 278, startPoint y: 241, endPoint x: 188, endPoint y: 232, distance: 89.7
click at [188, 232] on div "@ janifukui" at bounding box center [255, 234] width 147 height 25
copy div "@ janifukui"
click at [409, 278] on button "View Full Stats" at bounding box center [399, 279] width 94 height 15
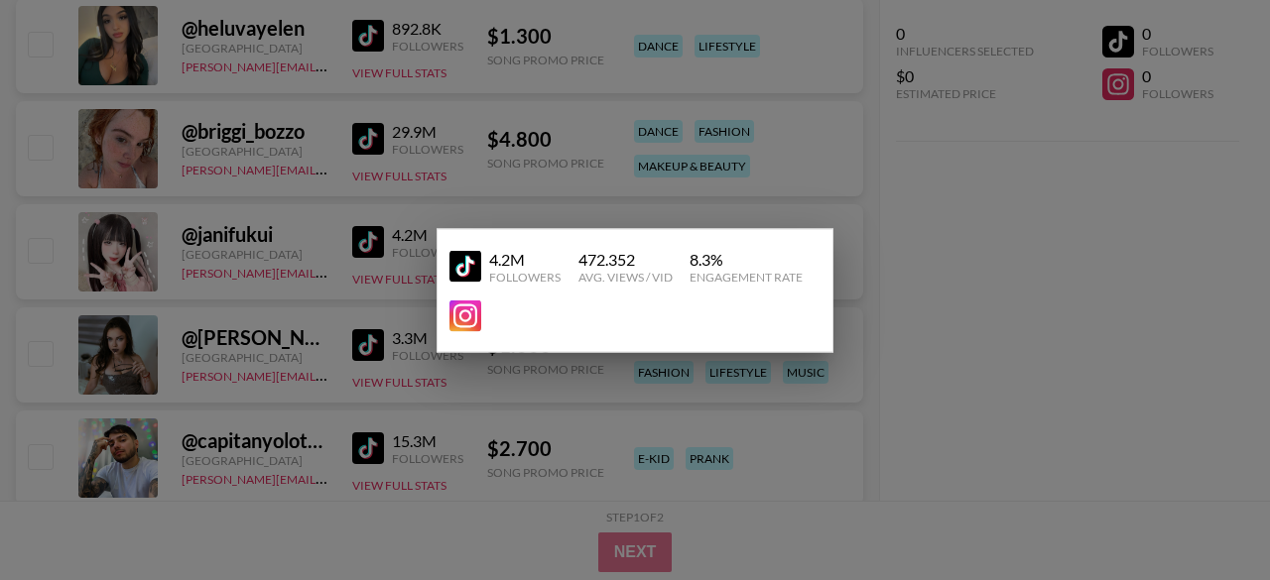
drag, startPoint x: 370, startPoint y: 233, endPoint x: 318, endPoint y: 246, distance: 53.2
click at [318, 246] on div at bounding box center [635, 290] width 1270 height 580
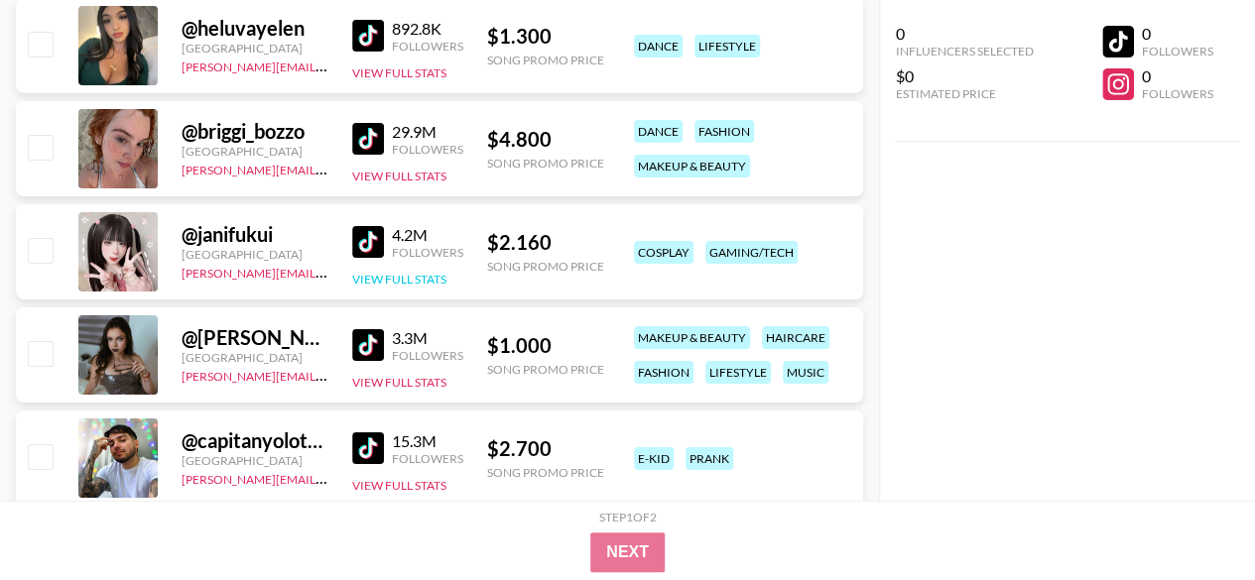
click at [435, 281] on button "View Full Stats" at bounding box center [399, 279] width 94 height 15
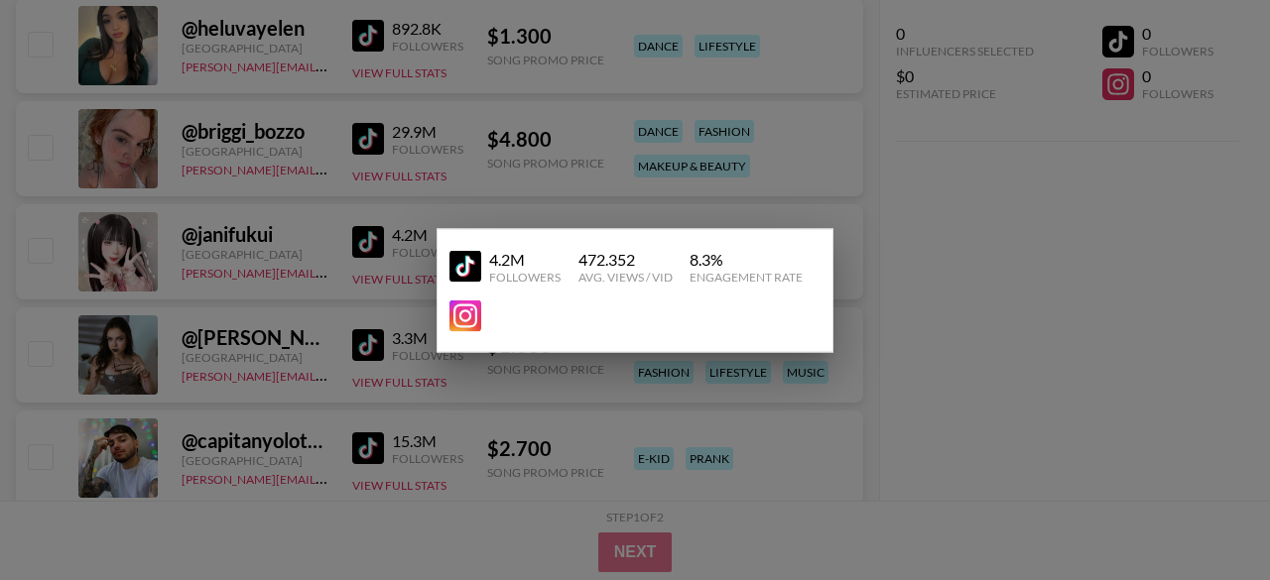
click at [337, 297] on div at bounding box center [635, 290] width 1270 height 580
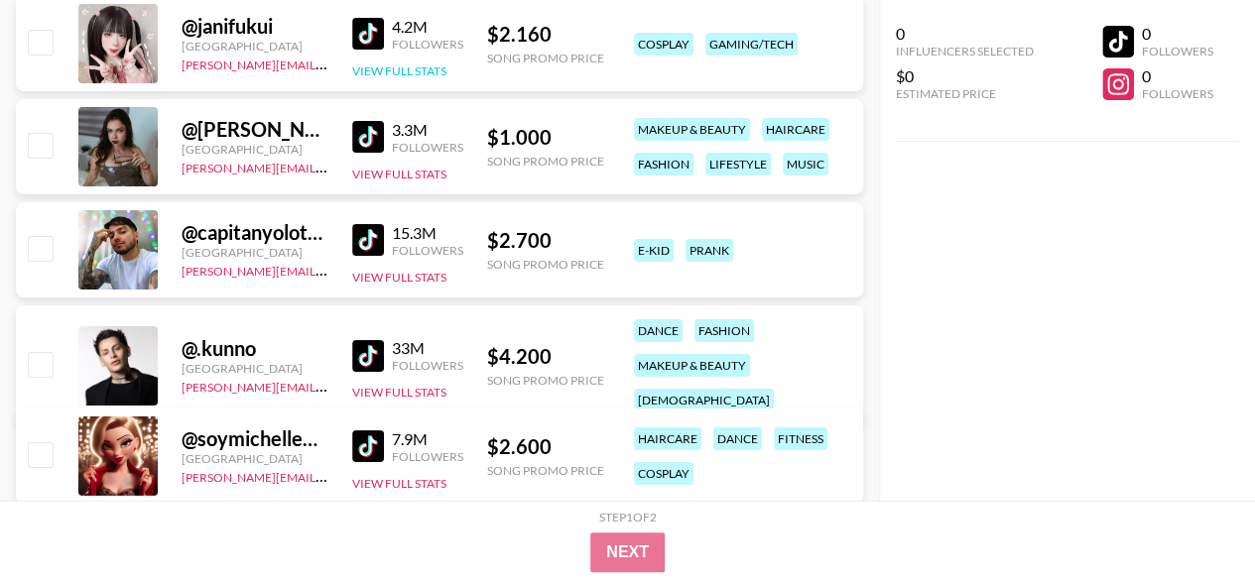
scroll to position [3698, 0]
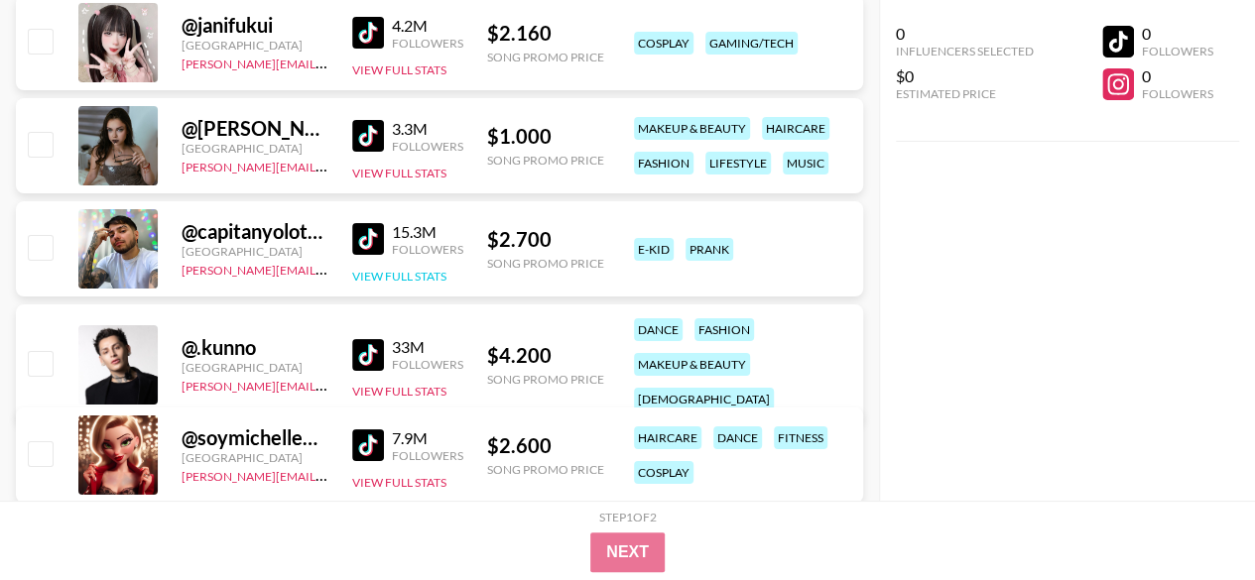
click at [434, 277] on button "View Full Stats" at bounding box center [399, 276] width 94 height 15
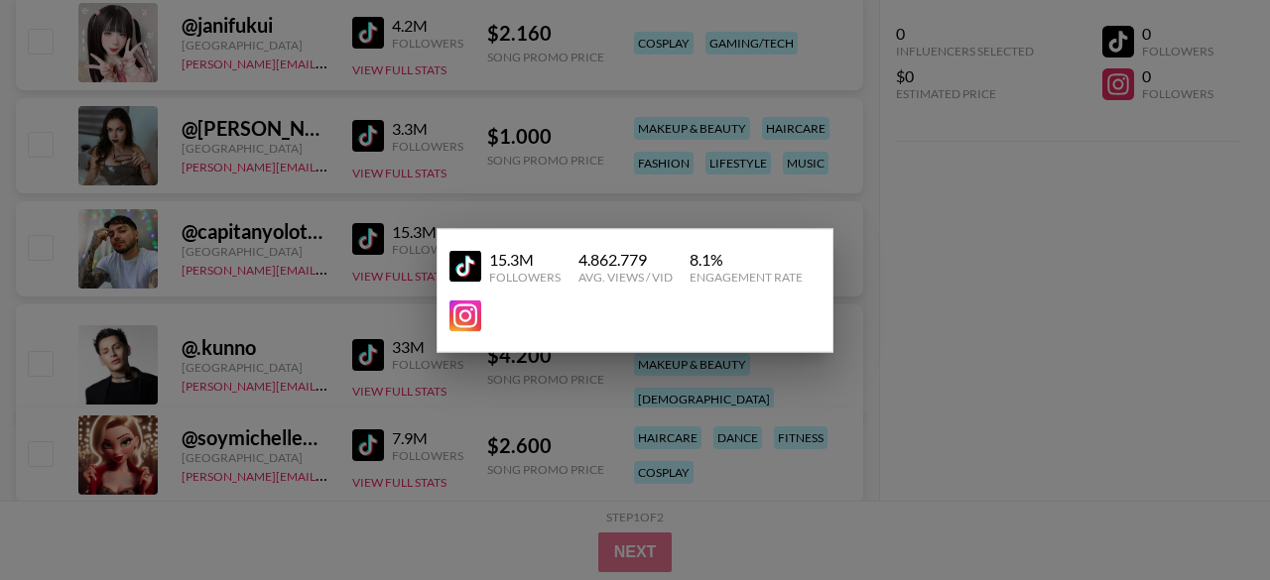
drag, startPoint x: 369, startPoint y: 235, endPoint x: 833, endPoint y: 322, distance: 472.4
click at [833, 322] on div at bounding box center [635, 290] width 1270 height 580
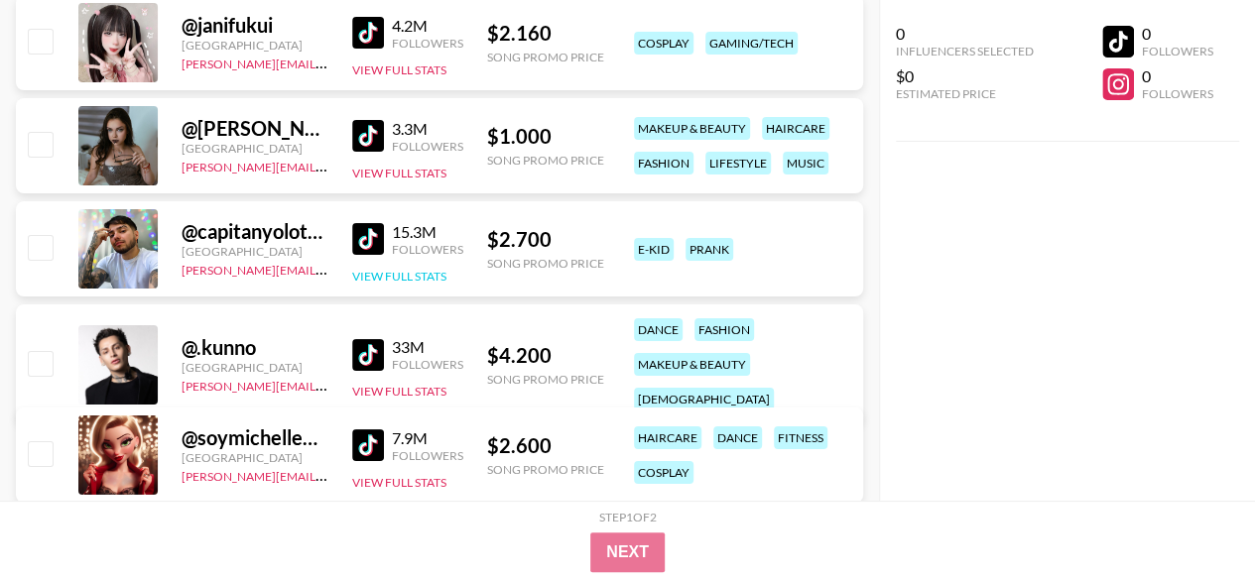
click at [410, 274] on button "View Full Stats" at bounding box center [399, 276] width 94 height 15
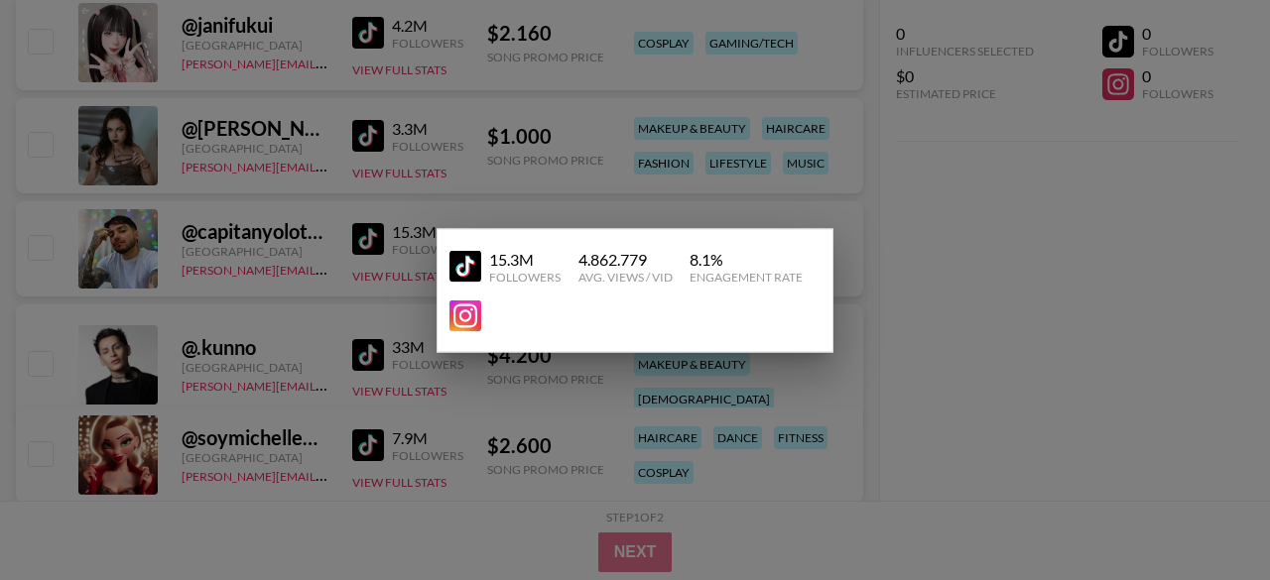
click at [464, 319] on img at bounding box center [465, 316] width 32 height 32
click at [198, 297] on div at bounding box center [635, 290] width 1270 height 580
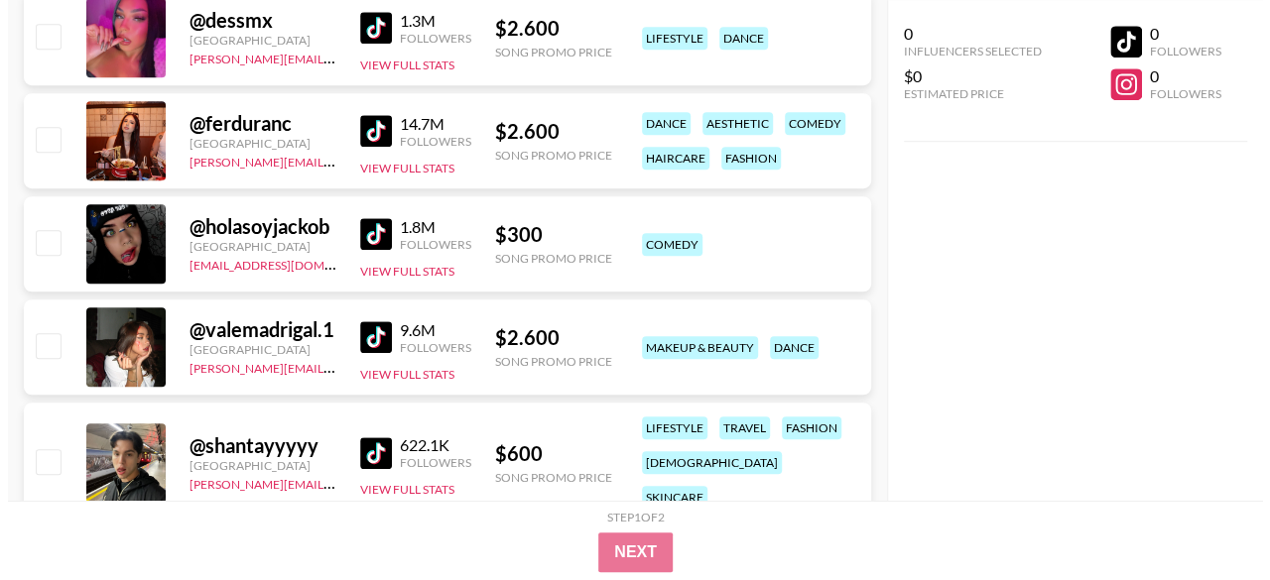
scroll to position [0, 0]
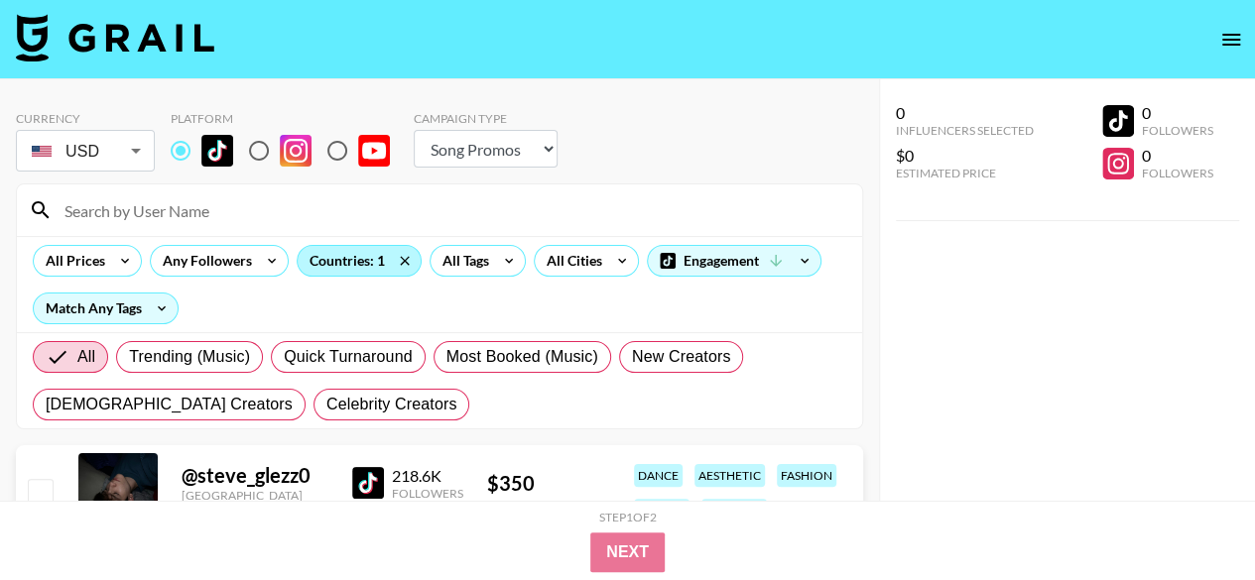
click at [340, 255] on div "Countries: 1" at bounding box center [359, 261] width 123 height 30
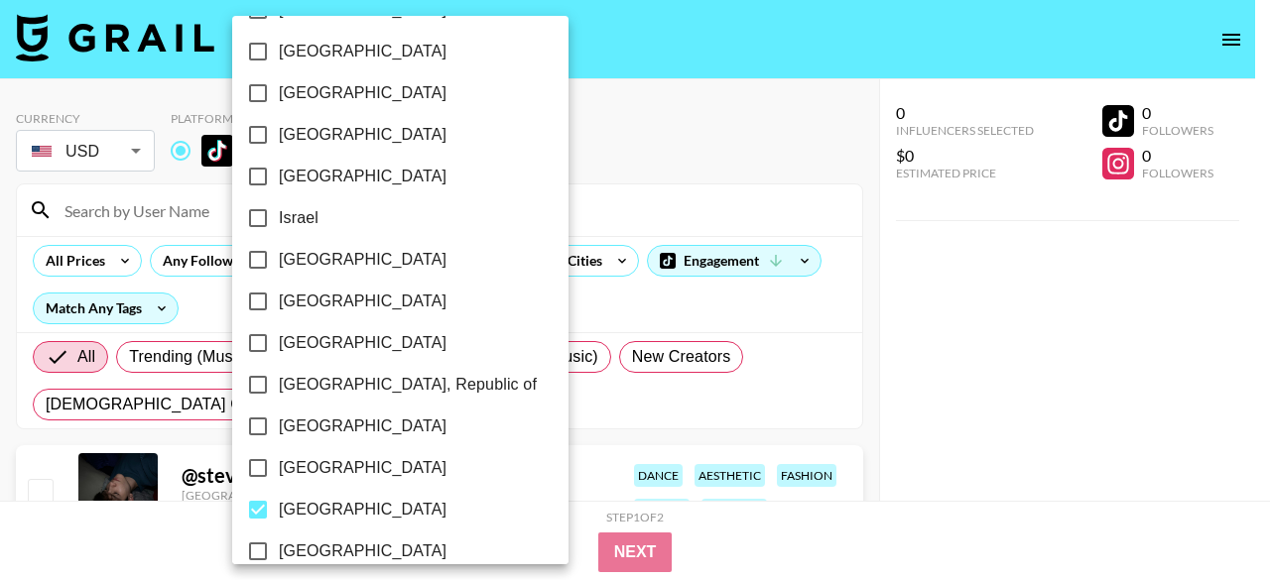
scroll to position [794, 0]
click at [293, 511] on span "[GEOGRAPHIC_DATA]" at bounding box center [363, 509] width 168 height 24
click at [279, 511] on input "[GEOGRAPHIC_DATA]" at bounding box center [258, 509] width 42 height 42
checkbox input "false"
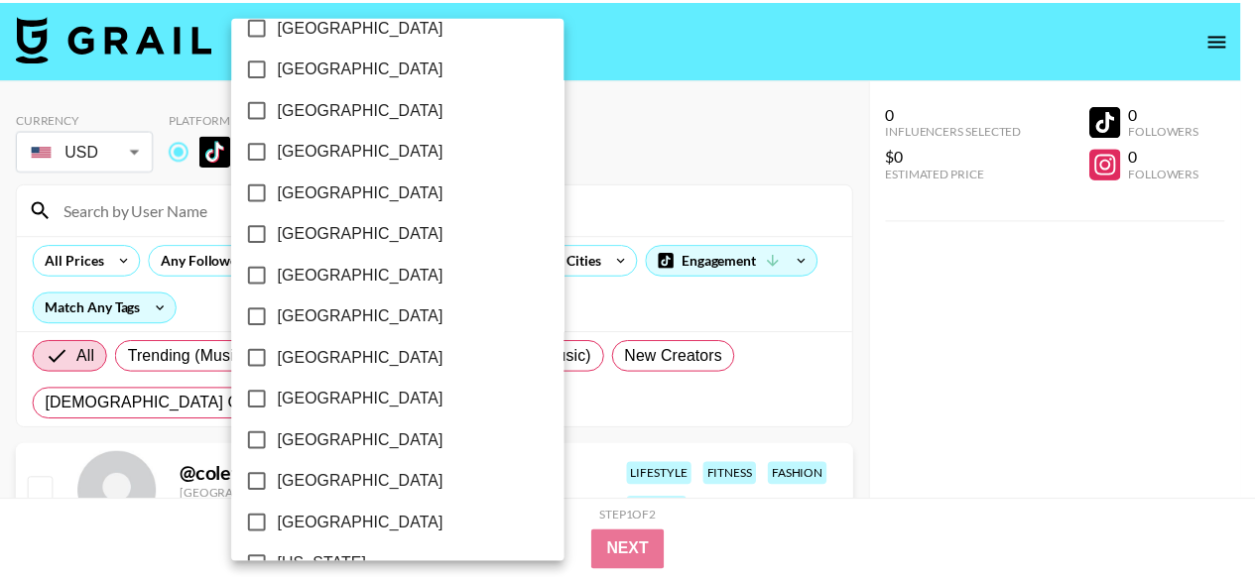
scroll to position [194, 0]
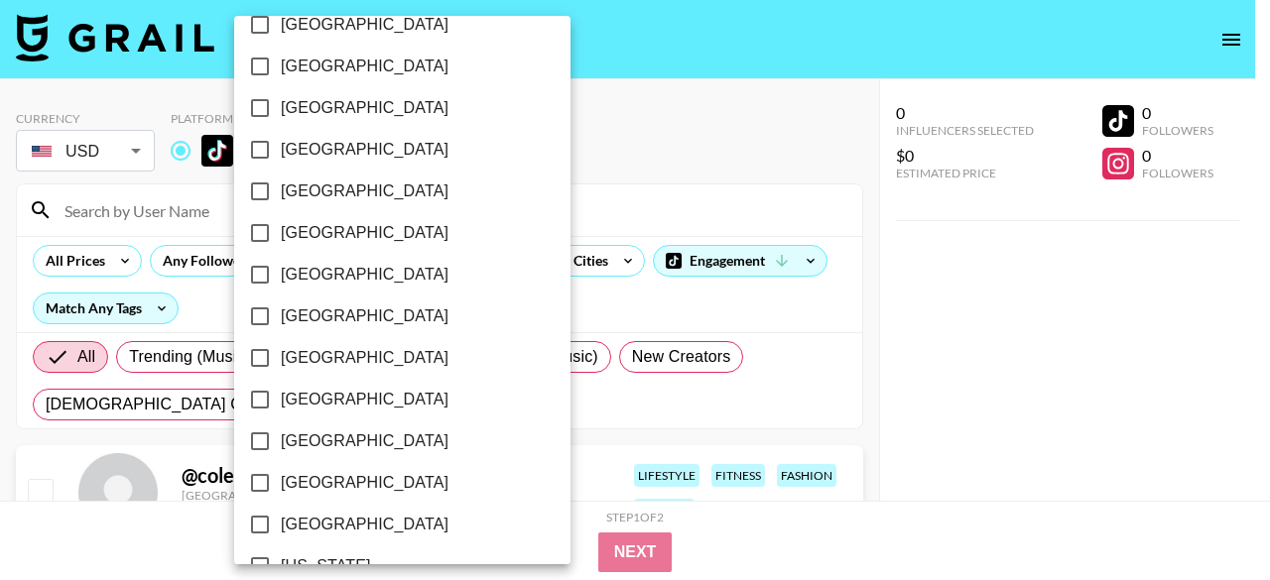
click at [333, 318] on span "[GEOGRAPHIC_DATA]" at bounding box center [365, 317] width 168 height 24
click at [281, 318] on input "[GEOGRAPHIC_DATA]" at bounding box center [260, 317] width 42 height 42
checkbox input "true"
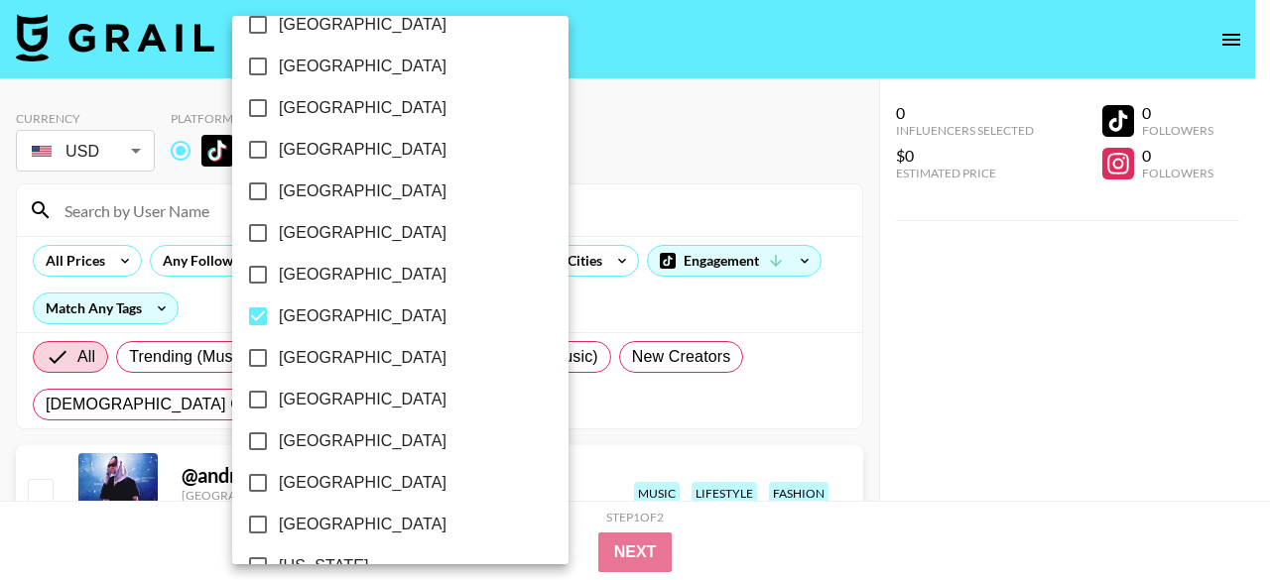
click at [517, 309] on div at bounding box center [635, 290] width 1270 height 580
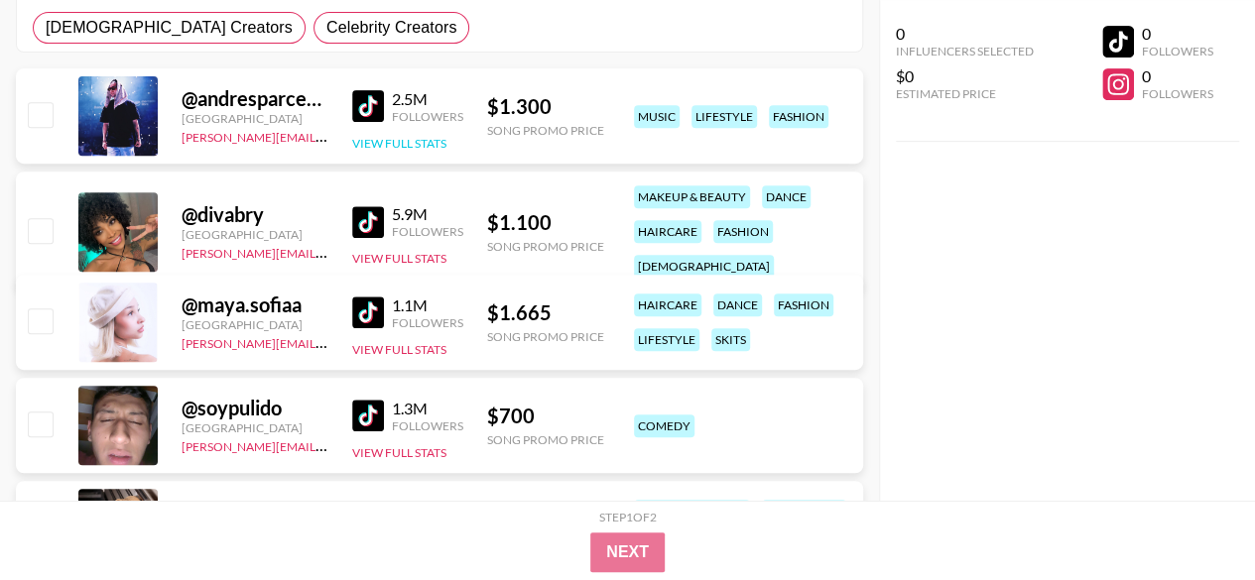
scroll to position [379, 0]
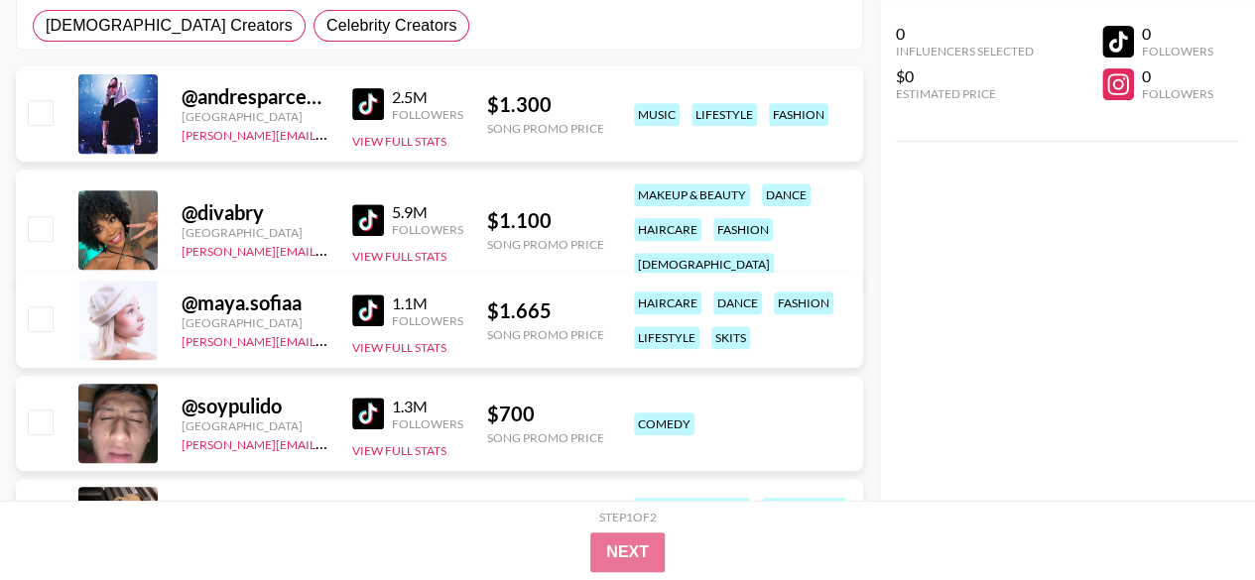
click at [365, 128] on div "2.5M Followers View Full Stats" at bounding box center [407, 114] width 111 height 70
click at [371, 136] on button "View Full Stats" at bounding box center [399, 141] width 94 height 15
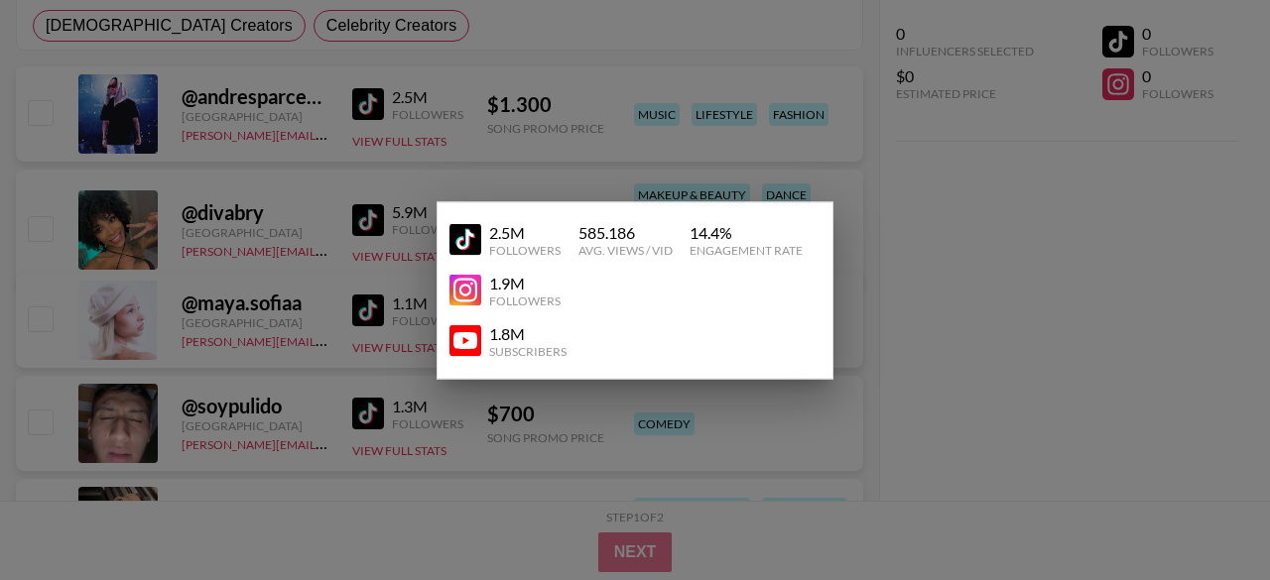
click at [960, 303] on div at bounding box center [635, 290] width 1270 height 580
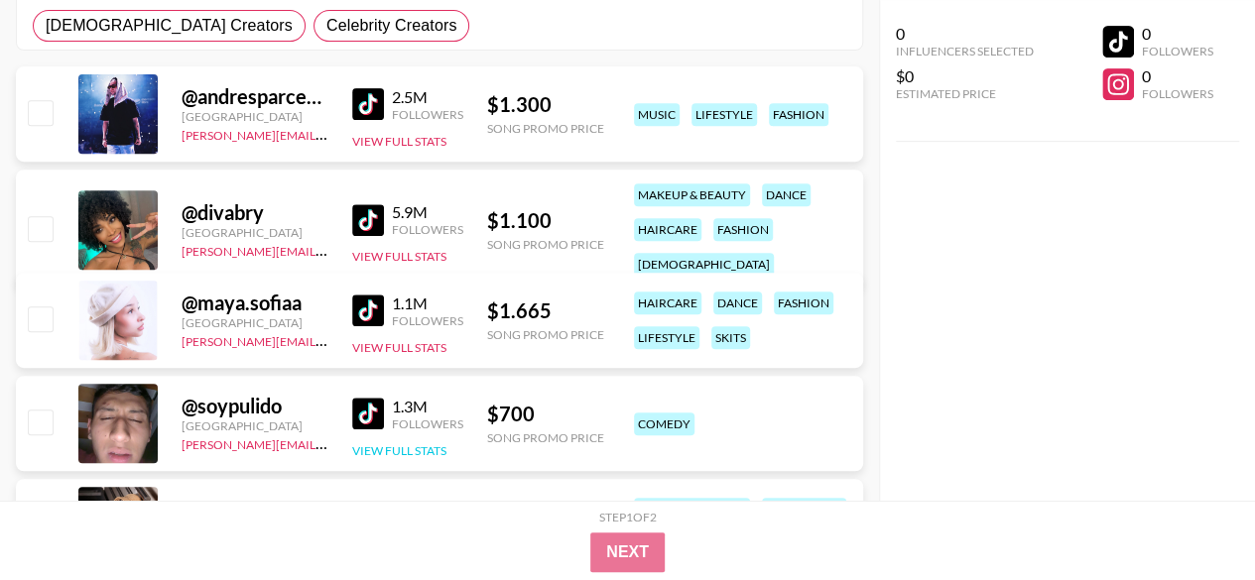
click at [400, 446] on button "View Full Stats" at bounding box center [399, 450] width 94 height 15
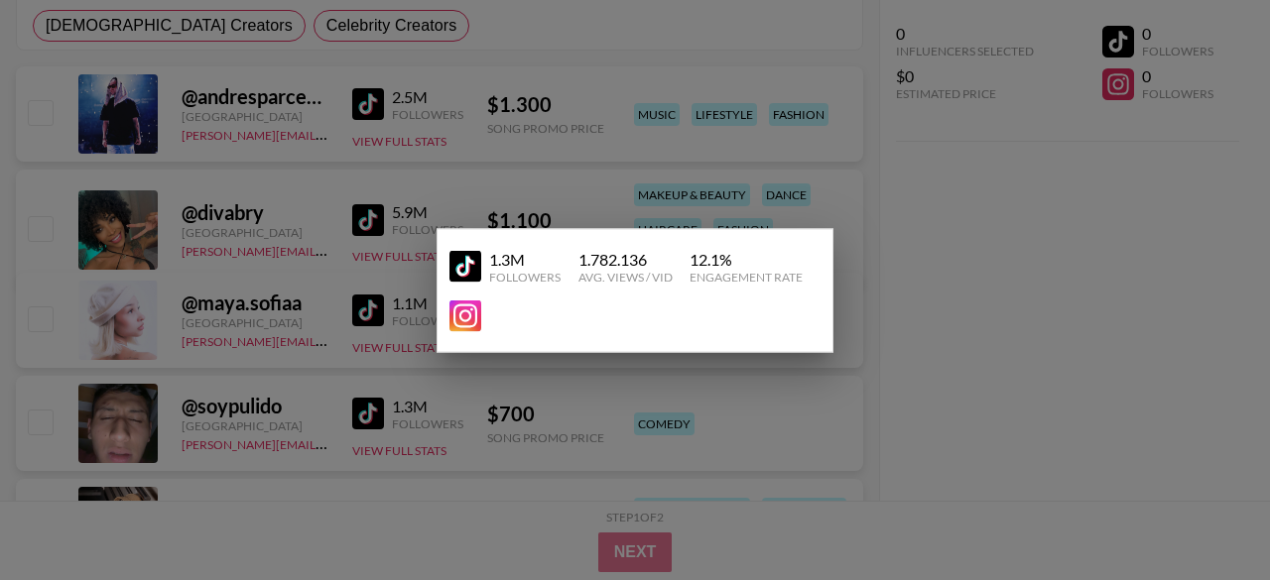
drag, startPoint x: 367, startPoint y: 406, endPoint x: 306, endPoint y: 424, distance: 64.0
click at [306, 424] on div at bounding box center [635, 290] width 1270 height 580
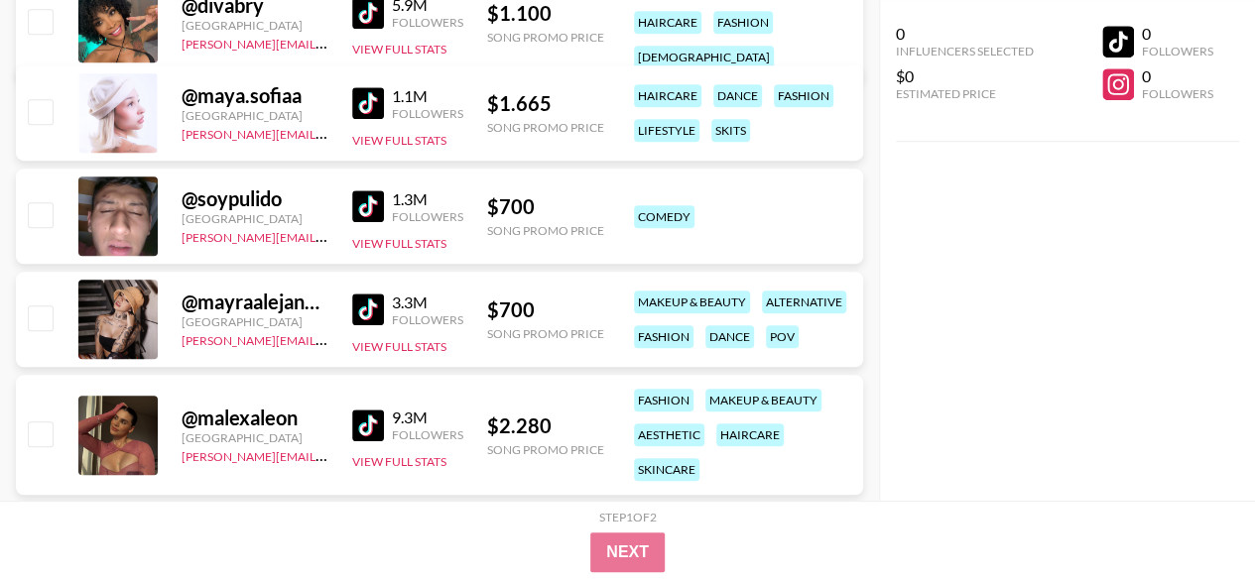
scroll to position [588, 0]
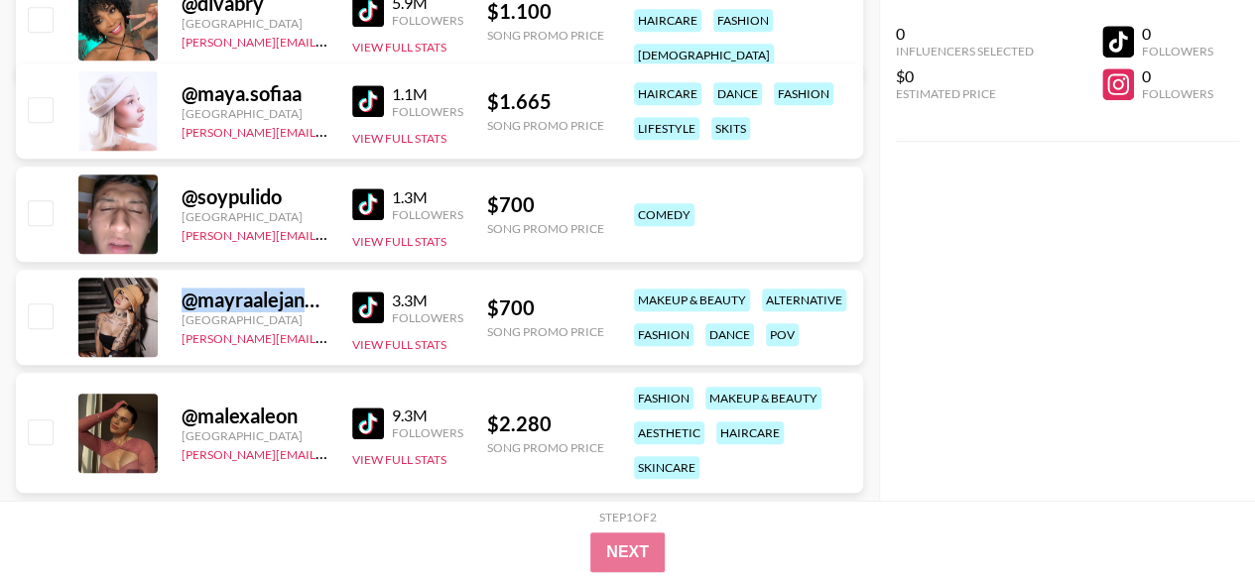
drag, startPoint x: 188, startPoint y: 299, endPoint x: 306, endPoint y: 301, distance: 117.1
click at [306, 301] on div "@ mayraalejandra3025" at bounding box center [255, 300] width 147 height 25
copy div "@ mayraalejan"
click at [419, 340] on button "View Full Stats" at bounding box center [399, 344] width 94 height 15
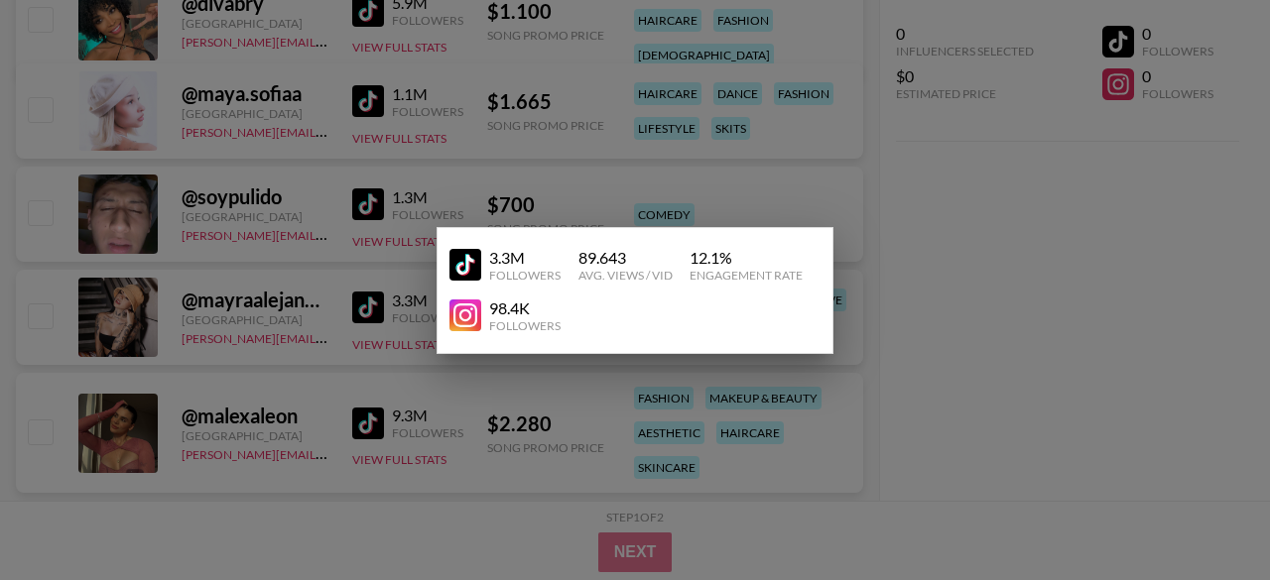
click at [0, 303] on div at bounding box center [635, 290] width 1270 height 580
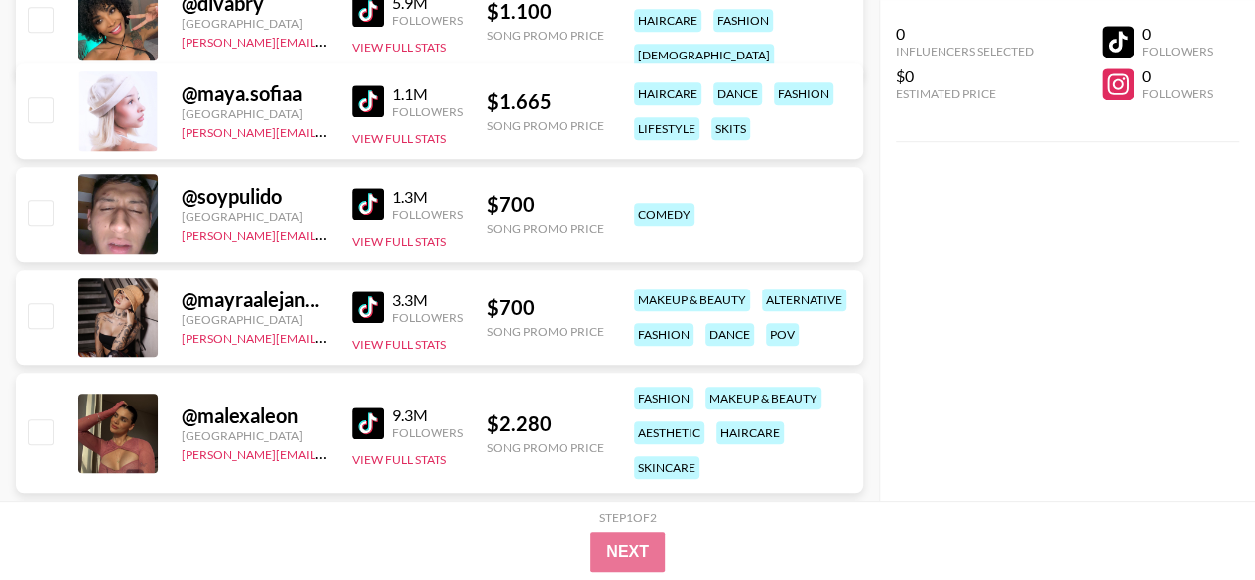
click at [125, 320] on div at bounding box center [117, 317] width 79 height 79
click at [134, 318] on div at bounding box center [117, 317] width 79 height 79
click at [357, 314] on img at bounding box center [368, 308] width 32 height 32
click at [369, 347] on button "View Full Stats" at bounding box center [399, 344] width 94 height 15
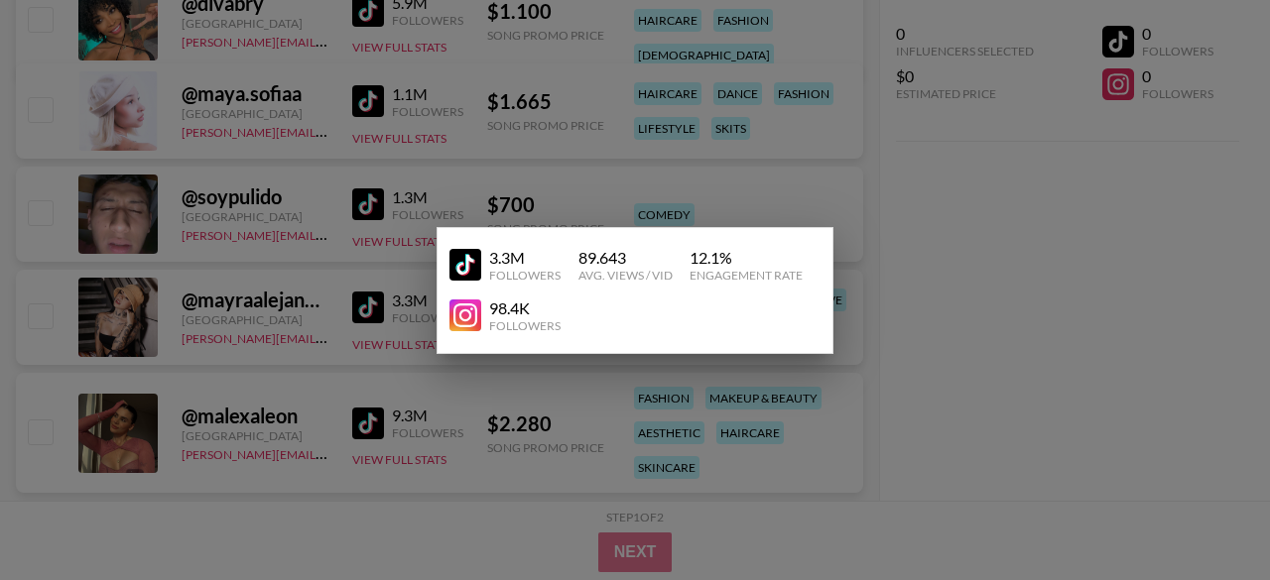
click at [650, 342] on div "3.3M Followers 89.643 Avg. Views / Vid 12.1 % Engagement Rate 98.4K Followers" at bounding box center [634, 290] width 397 height 127
click at [987, 396] on div at bounding box center [635, 290] width 1270 height 580
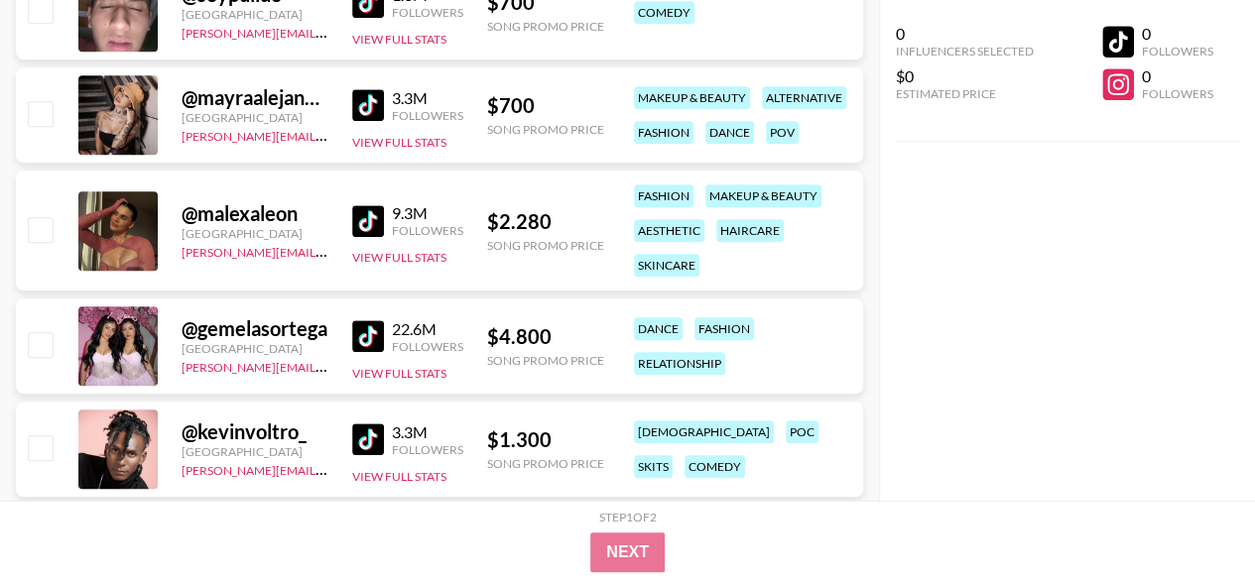
scroll to position [790, 0]
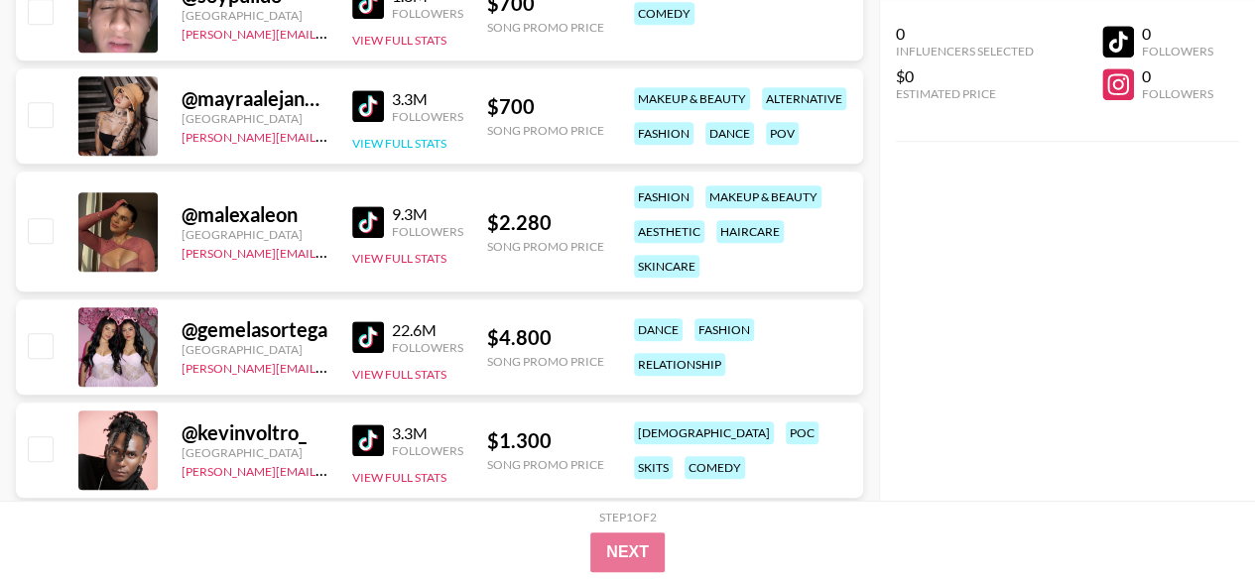
click at [434, 147] on button "View Full Stats" at bounding box center [399, 143] width 94 height 15
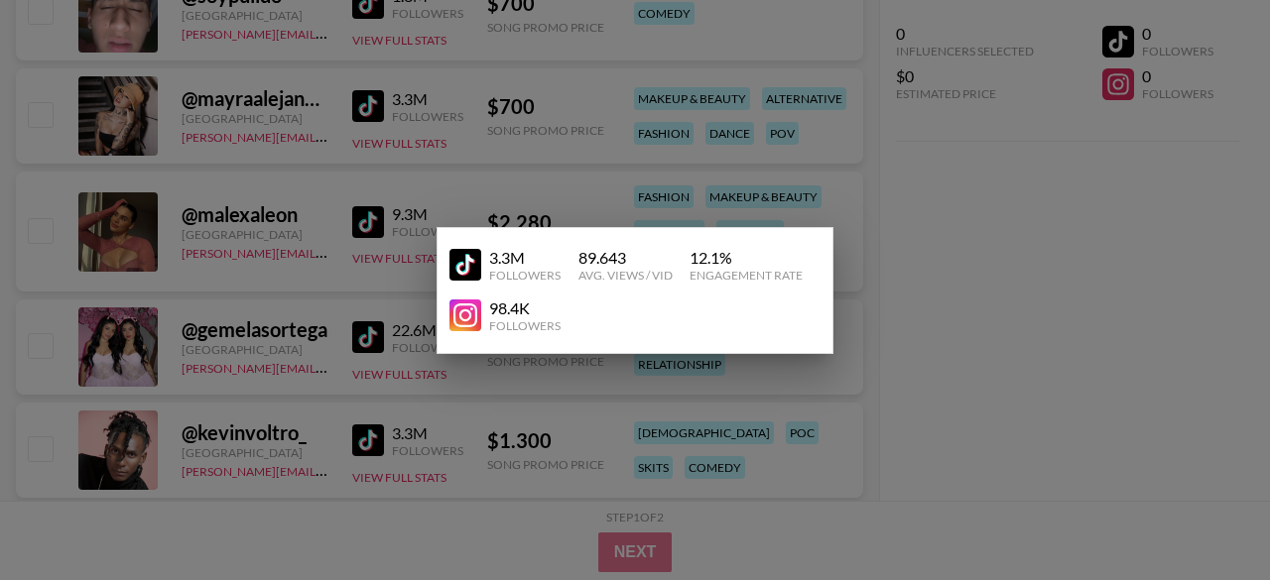
click at [366, 305] on div at bounding box center [635, 290] width 1270 height 580
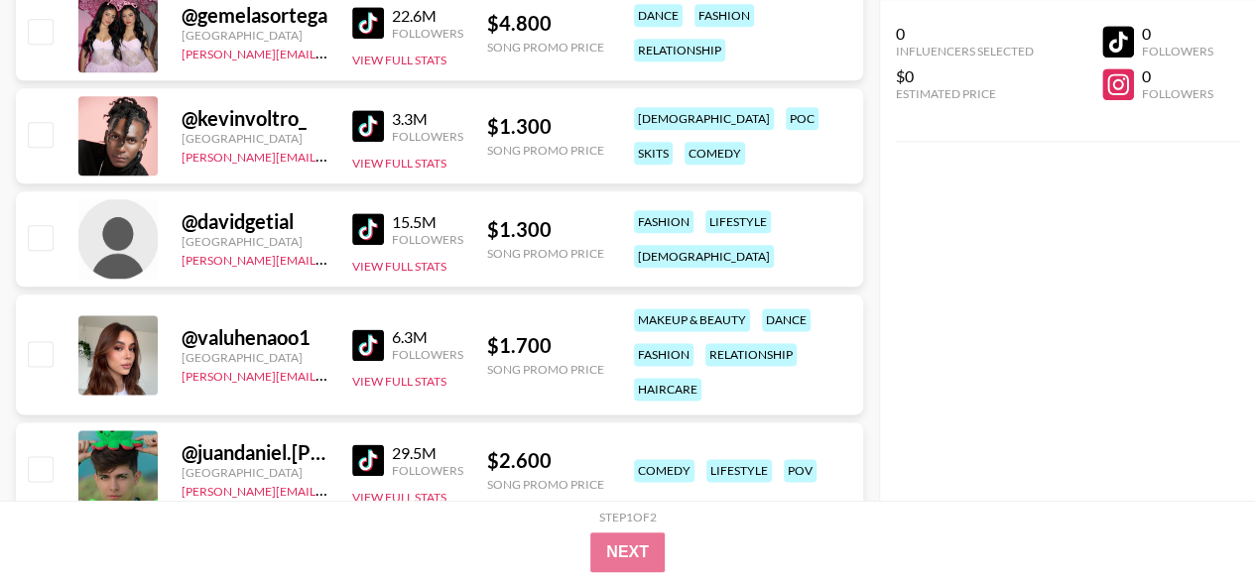
scroll to position [1115, 0]
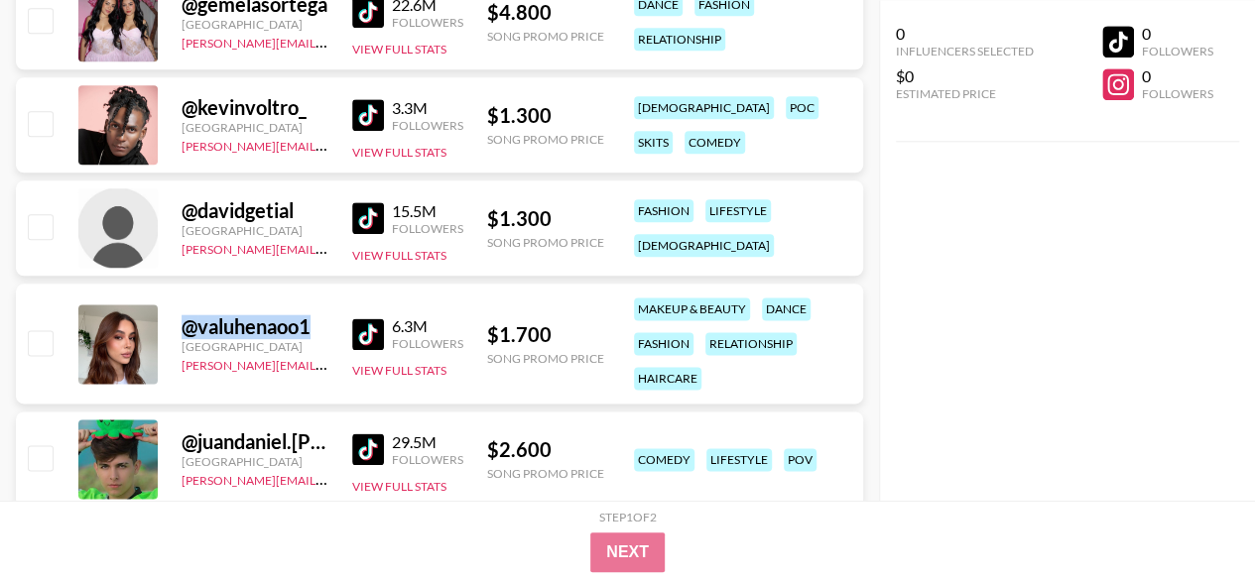
drag, startPoint x: 313, startPoint y: 326, endPoint x: 181, endPoint y: 322, distance: 133.0
click at [181, 322] on div "@ valuhenaoo1 [GEOGRAPHIC_DATA] [PERSON_NAME][EMAIL_ADDRESS][DOMAIN_NAME] 6.3M …" at bounding box center [439, 344] width 847 height 120
copy div "@ valuhenaoo1"
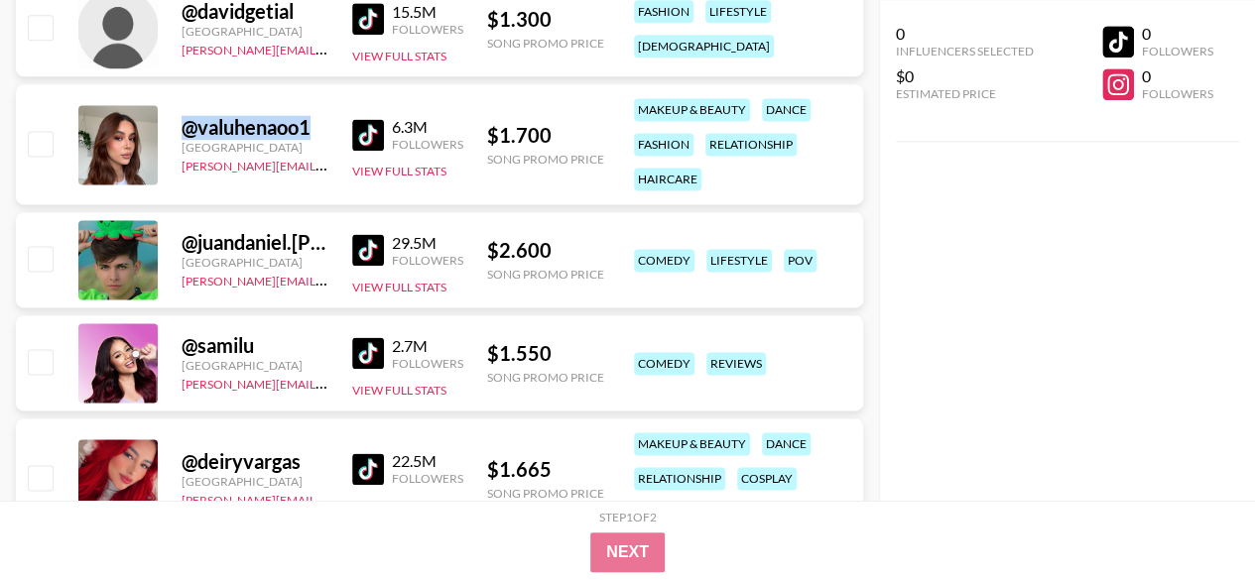
scroll to position [1315, 0]
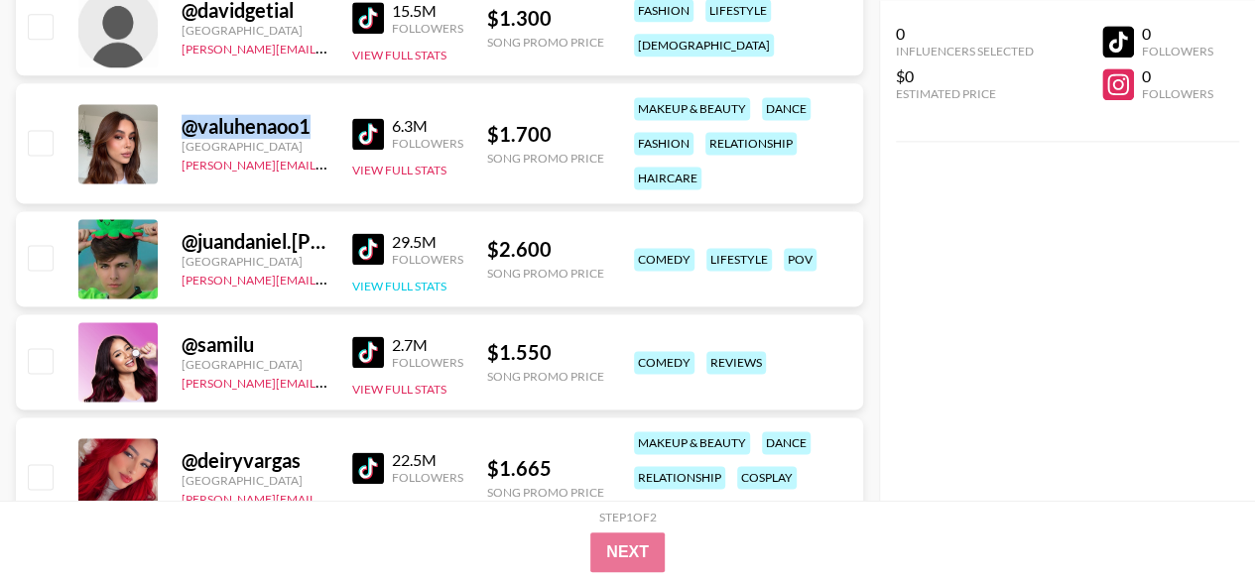
click at [365, 289] on button "View Full Stats" at bounding box center [399, 286] width 94 height 15
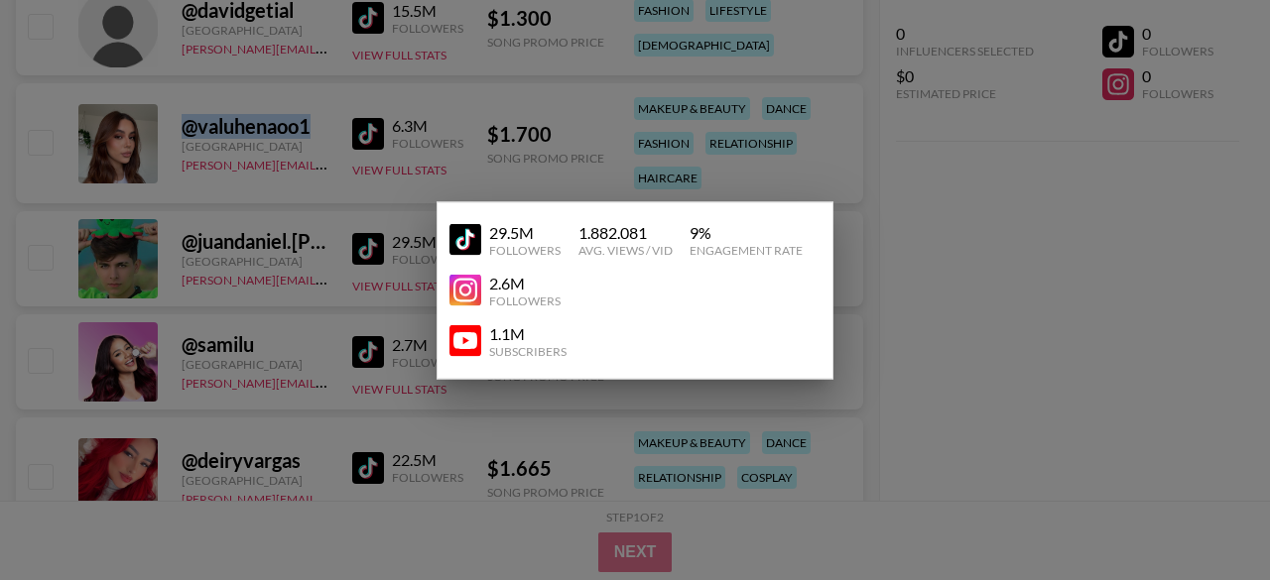
click at [472, 246] on img at bounding box center [465, 240] width 32 height 32
click at [10, 375] on div at bounding box center [635, 290] width 1270 height 580
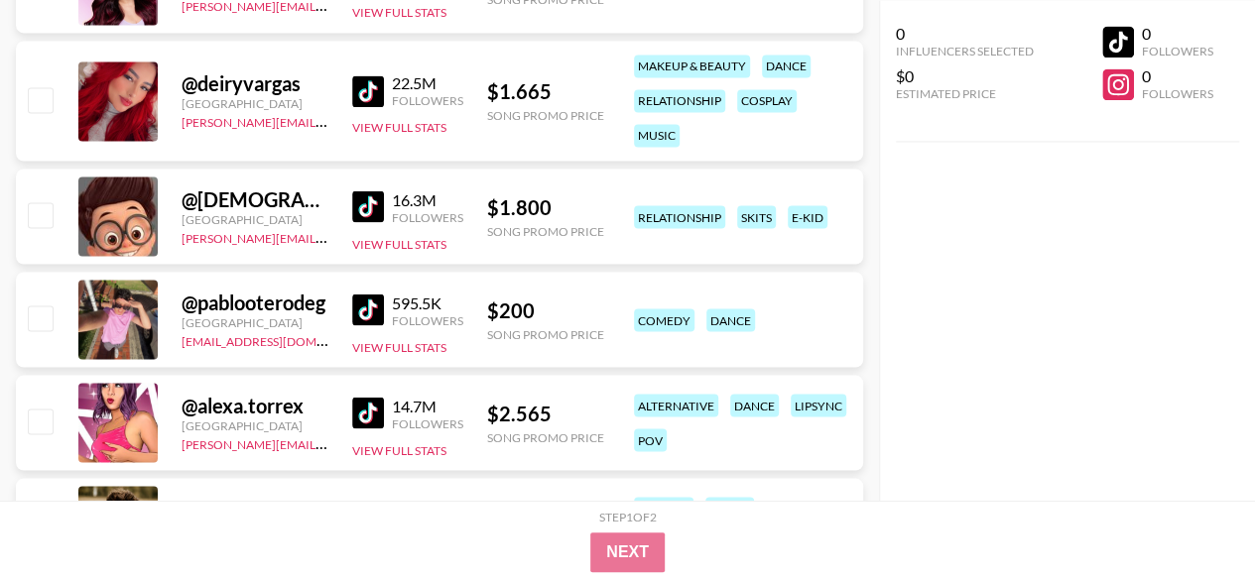
scroll to position [1693, 0]
click at [414, 361] on div "@ pablooterodeg [GEOGRAPHIC_DATA] [EMAIL_ADDRESS][DOMAIN_NAME] 595.5K Followers…" at bounding box center [439, 318] width 847 height 95
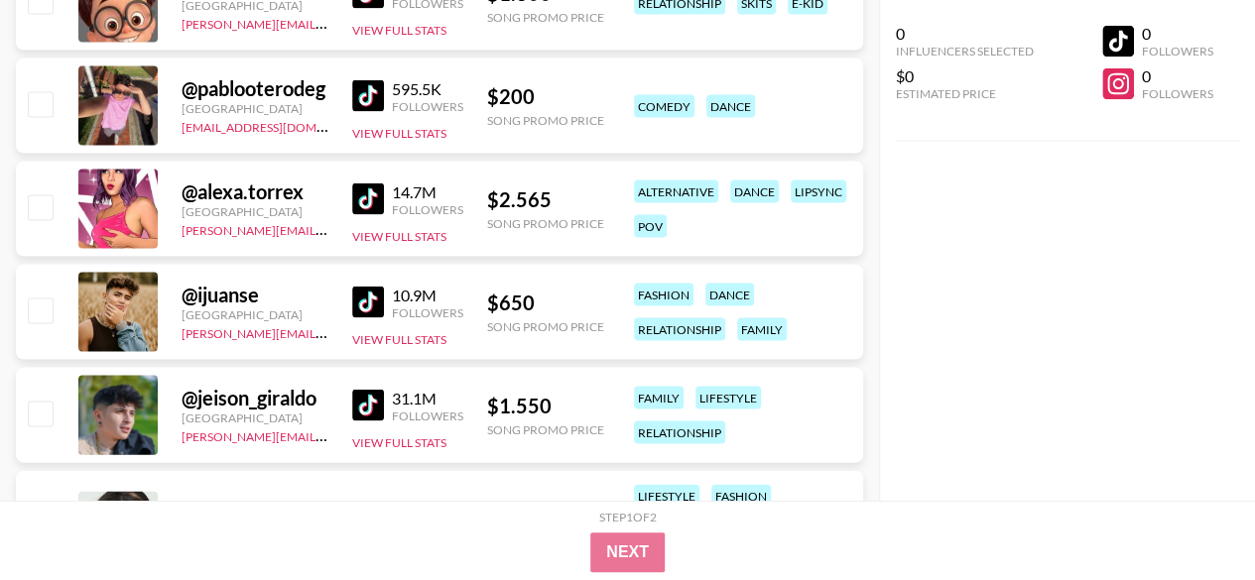
scroll to position [1907, 0]
click at [372, 231] on button "View Full Stats" at bounding box center [399, 235] width 94 height 15
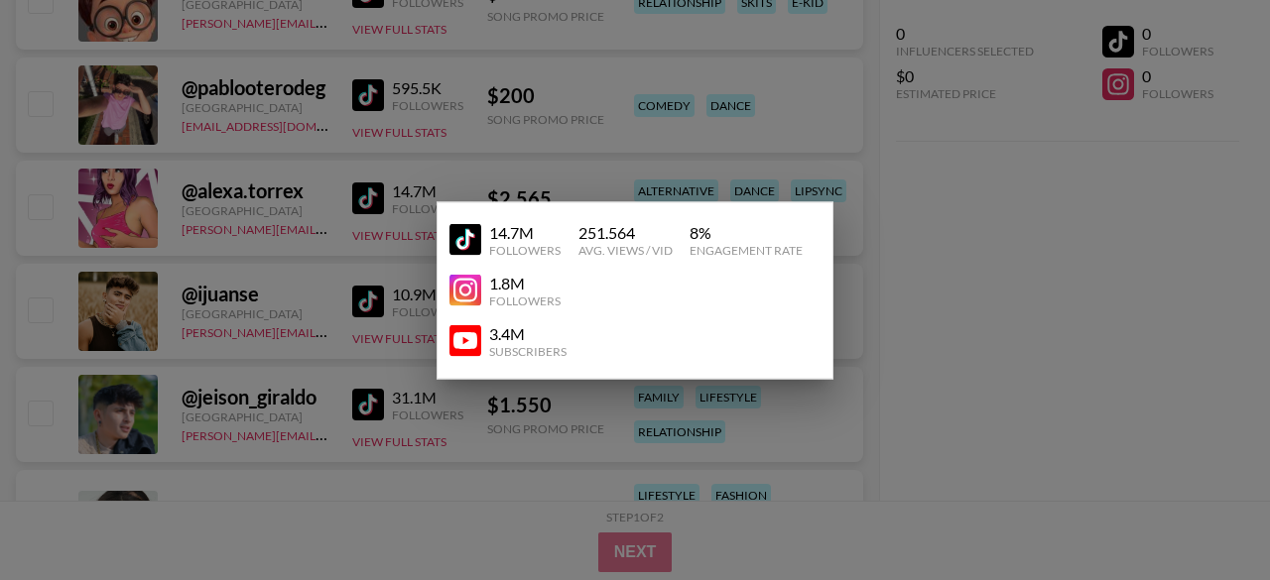
click at [555, 496] on div at bounding box center [635, 290] width 1270 height 580
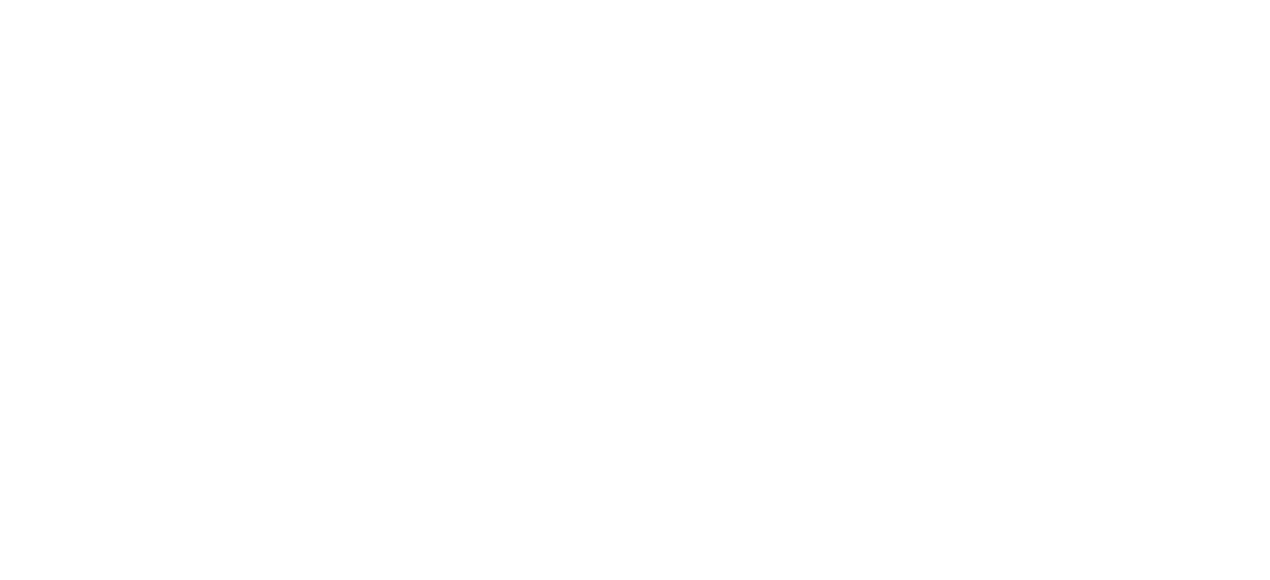
select select "Song"
